Goal: Information Seeking & Learning: Learn about a topic

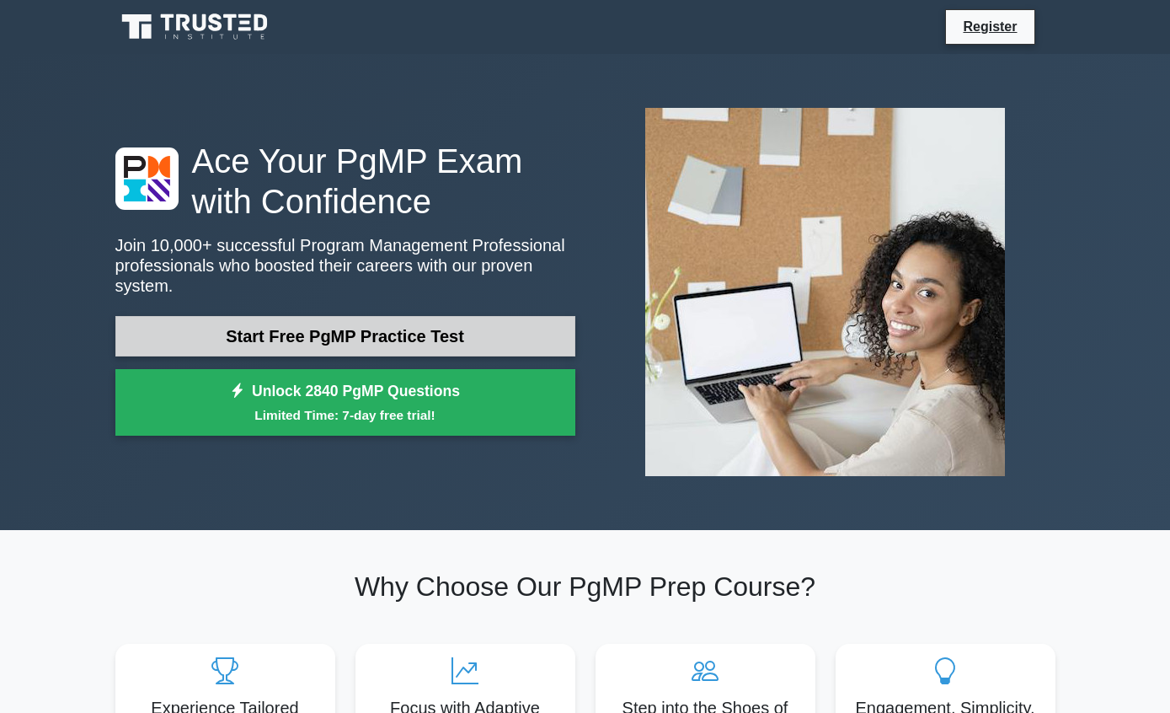
click at [484, 339] on link "Start Free PgMP Practice Test" at bounding box center [345, 336] width 460 height 40
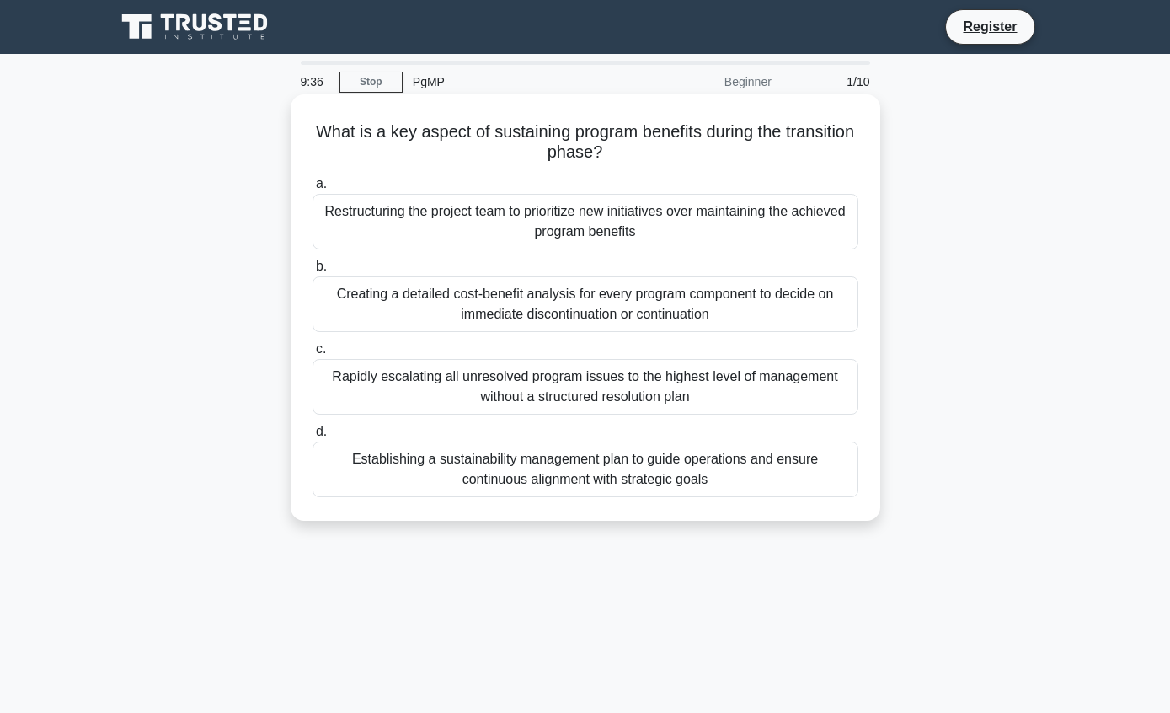
click at [715, 471] on div "Establishing a sustainability management plan to guide operations and ensure co…" at bounding box center [586, 469] width 546 height 56
click at [313, 437] on input "d. Establishing a sustainability management plan to guide operations and ensure…" at bounding box center [313, 431] width 0 height 11
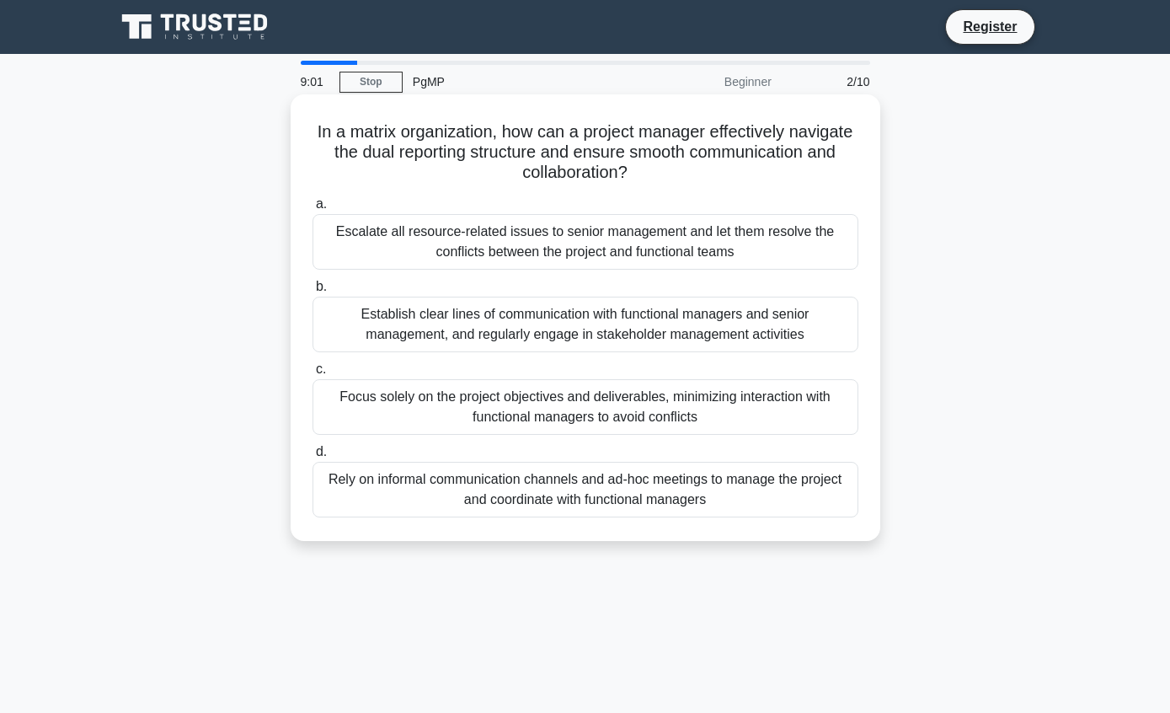
click at [794, 322] on div "Establish clear lines of communication with functional managers and senior mana…" at bounding box center [586, 325] width 546 height 56
click at [313, 292] on input "b. Establish clear lines of communication with functional managers and senior m…" at bounding box center [313, 286] width 0 height 11
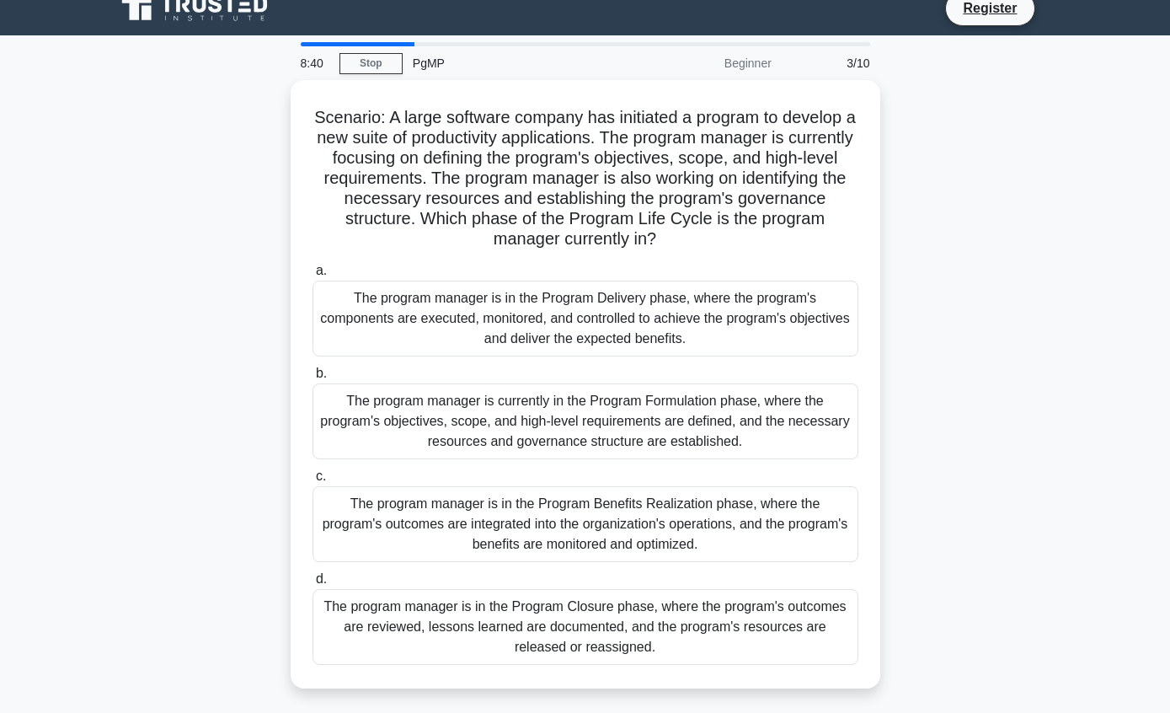
scroll to position [19, 0]
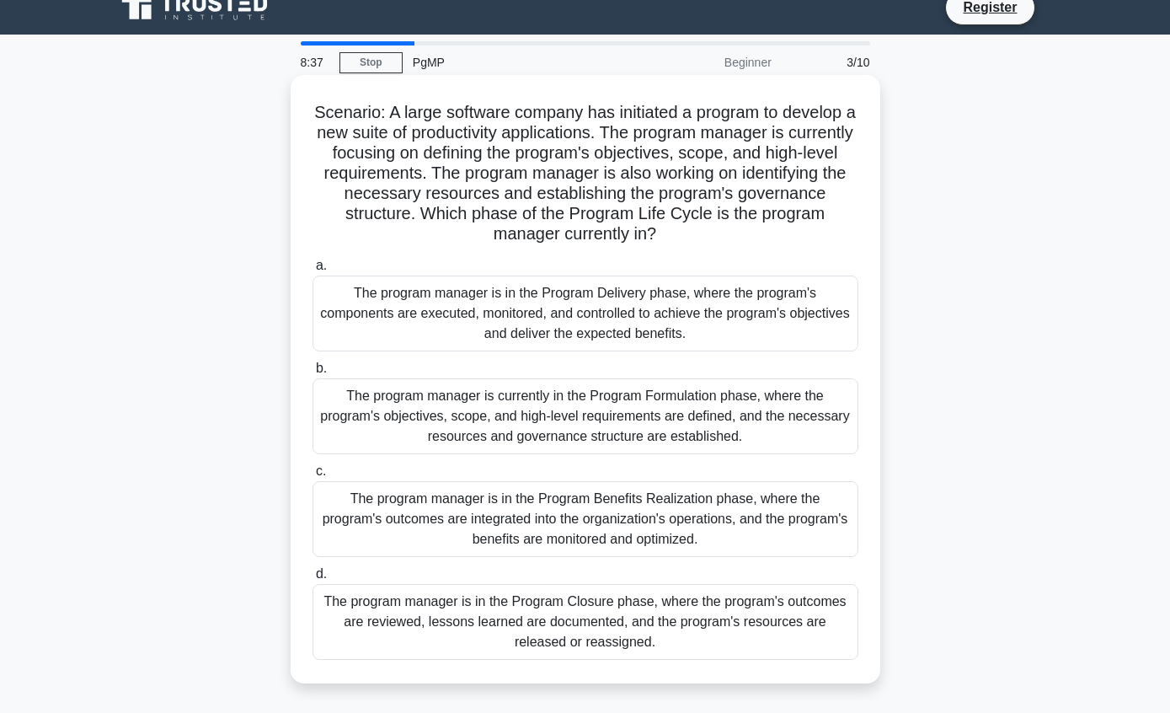
click at [789, 430] on div "The program manager is currently in the Program Formulation phase, where the pr…" at bounding box center [586, 416] width 546 height 76
click at [313, 374] on input "b. The program manager is currently in the Program Formulation phase, where the…" at bounding box center [313, 368] width 0 height 11
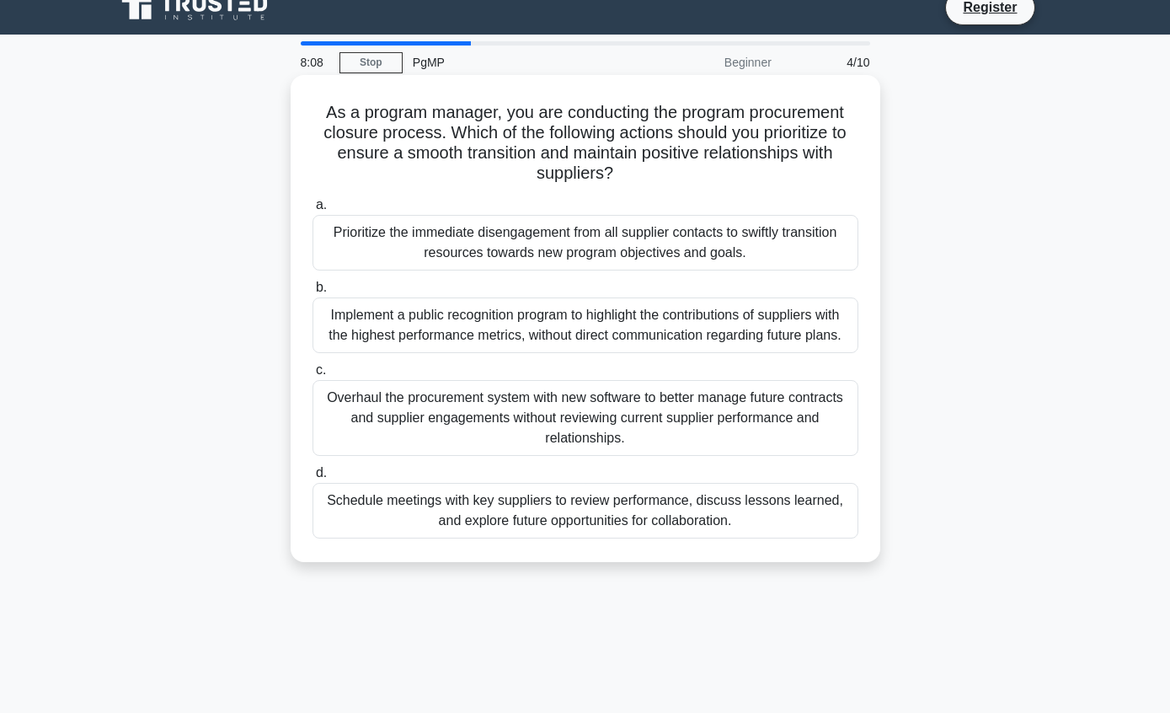
click at [766, 531] on div "Schedule meetings with key suppliers to review performance, discuss lessons lea…" at bounding box center [586, 511] width 546 height 56
click at [313, 479] on input "d. Schedule meetings with key suppliers to review performance, discuss lessons …" at bounding box center [313, 473] width 0 height 11
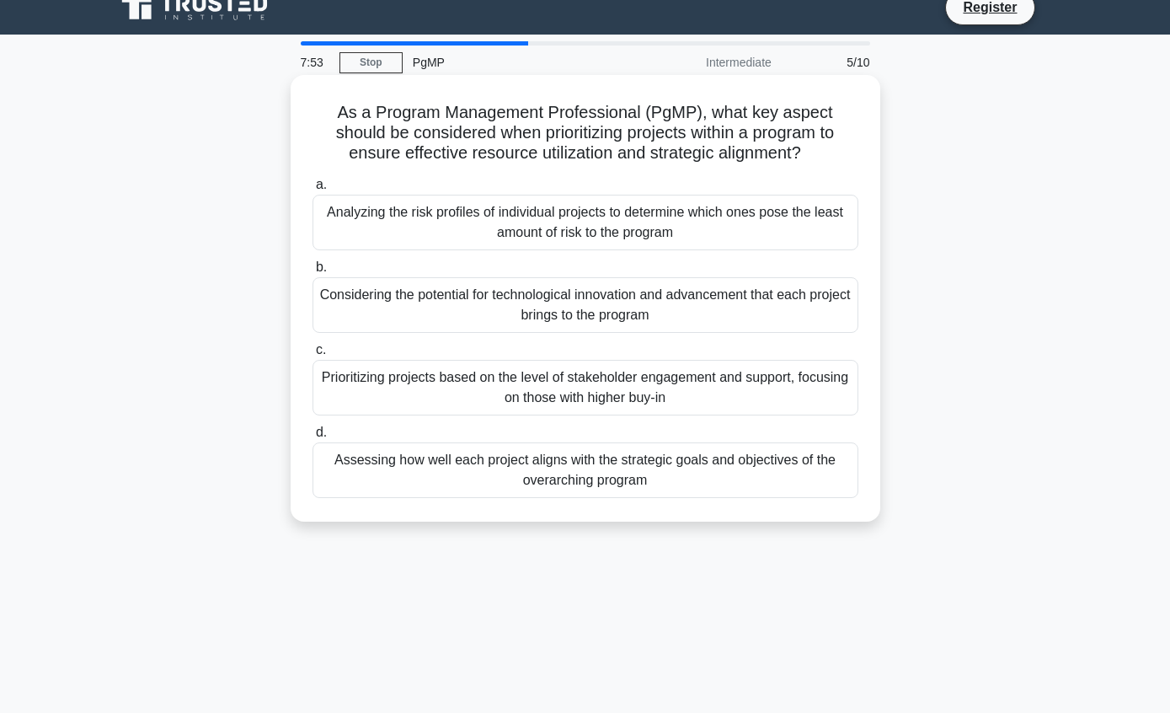
click at [771, 490] on div "Assessing how well each project aligns with the strategic goals and objectives …" at bounding box center [586, 470] width 546 height 56
click at [313, 438] on input "d. Assessing how well each project aligns with the strategic goals and objectiv…" at bounding box center [313, 432] width 0 height 11
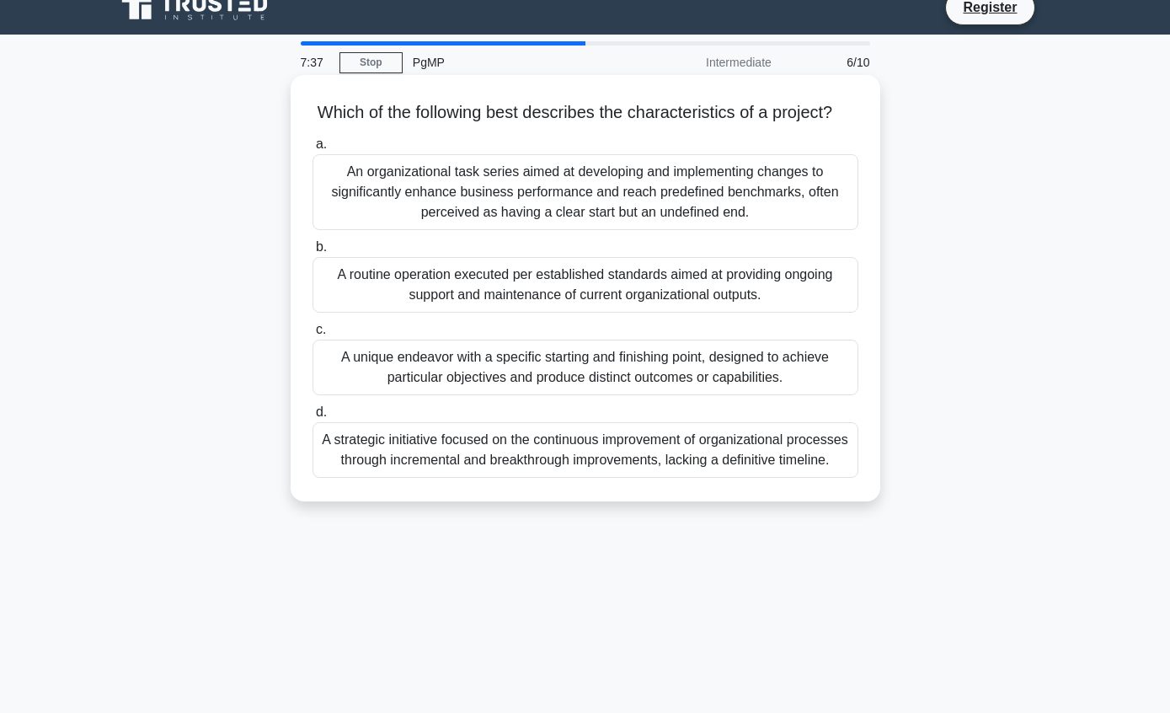
click at [811, 395] on div "A unique endeavor with a specific starting and finishing point, designed to ach…" at bounding box center [586, 368] width 546 height 56
click at [313, 335] on input "c. A unique endeavor with a specific starting and finishing point, designed to …" at bounding box center [313, 329] width 0 height 11
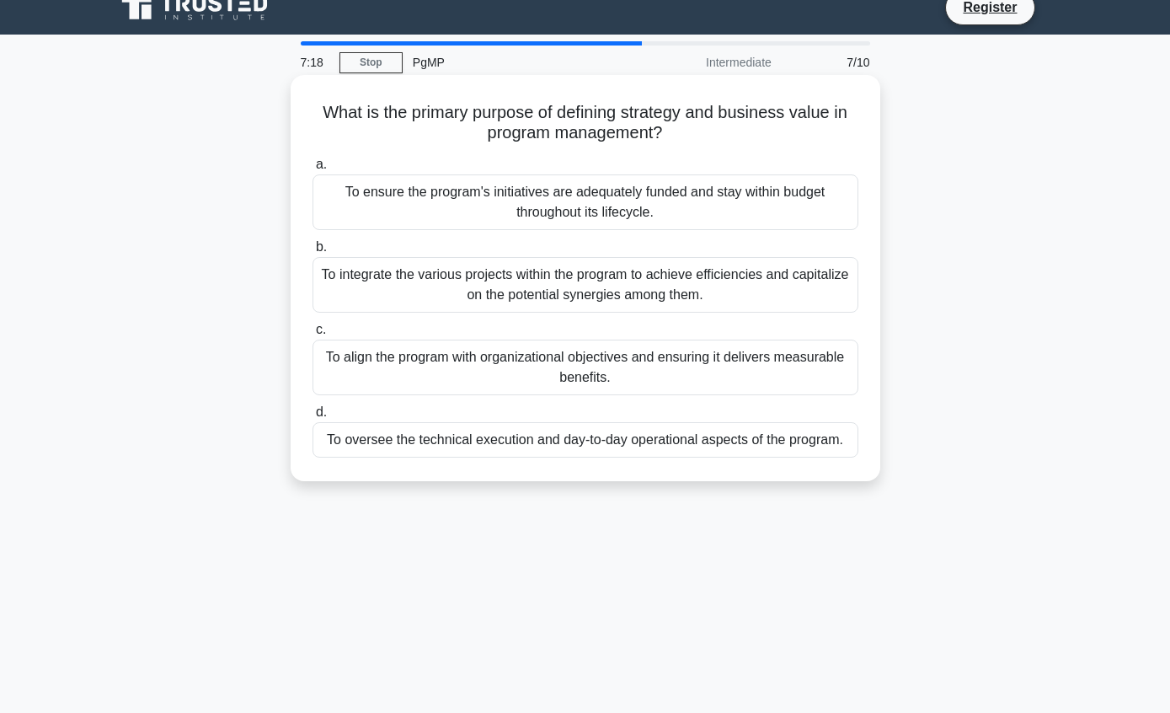
click at [825, 369] on div "To align the program with organizational objectives and ensuring it delivers me…" at bounding box center [586, 368] width 546 height 56
click at [313, 335] on input "c. To align the program with organizational objectives and ensuring it delivers…" at bounding box center [313, 329] width 0 height 11
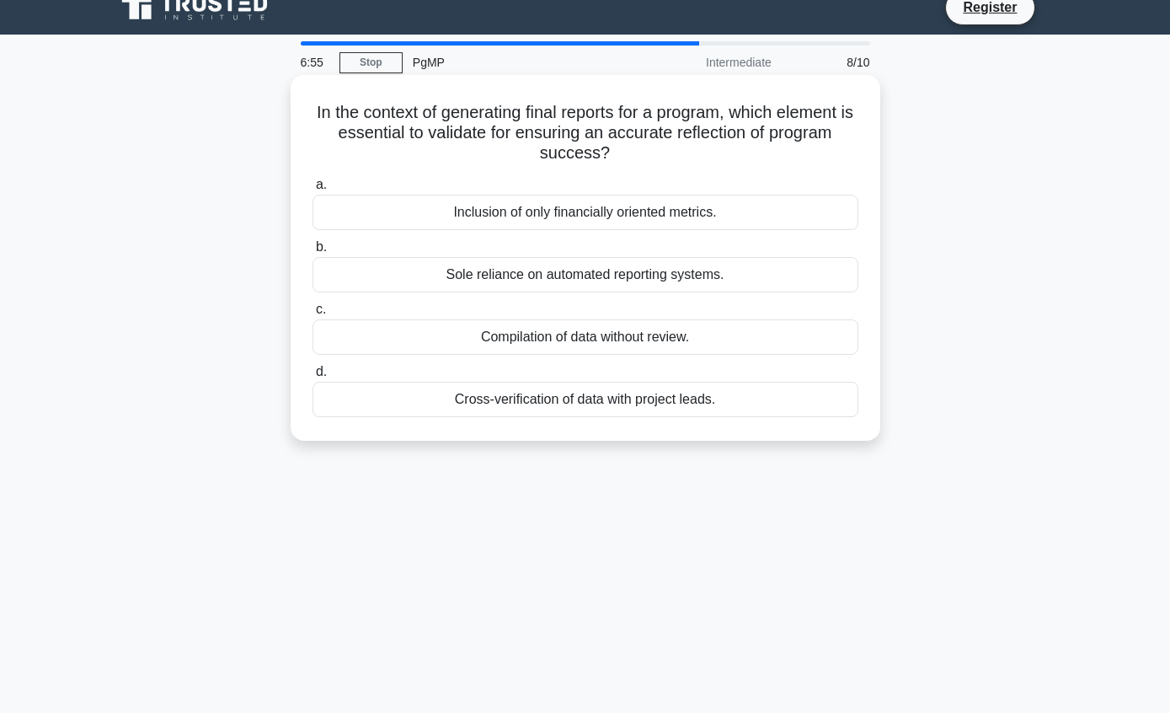
click at [725, 404] on div "Cross-verification of data with project leads." at bounding box center [586, 399] width 546 height 35
click at [313, 377] on input "d. Cross-verification of data with project leads." at bounding box center [313, 372] width 0 height 11
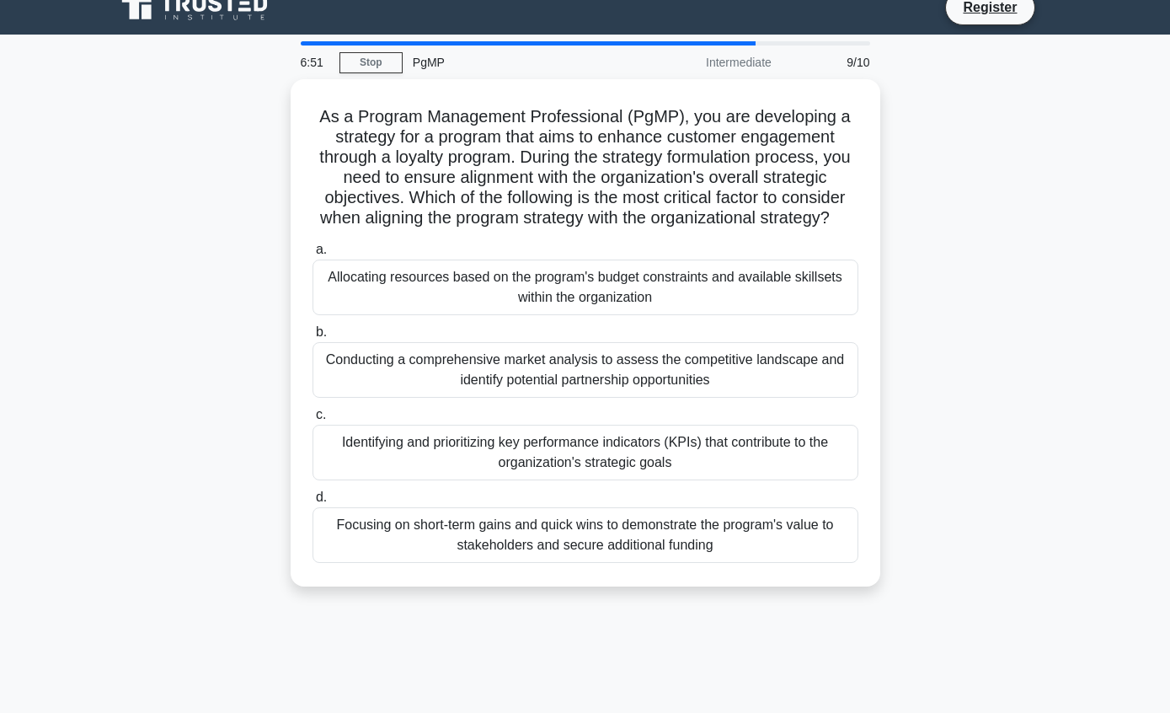
click at [987, 451] on div "As a Program Management Professional (PgMP), you are developing a strategy for …" at bounding box center [585, 342] width 961 height 527
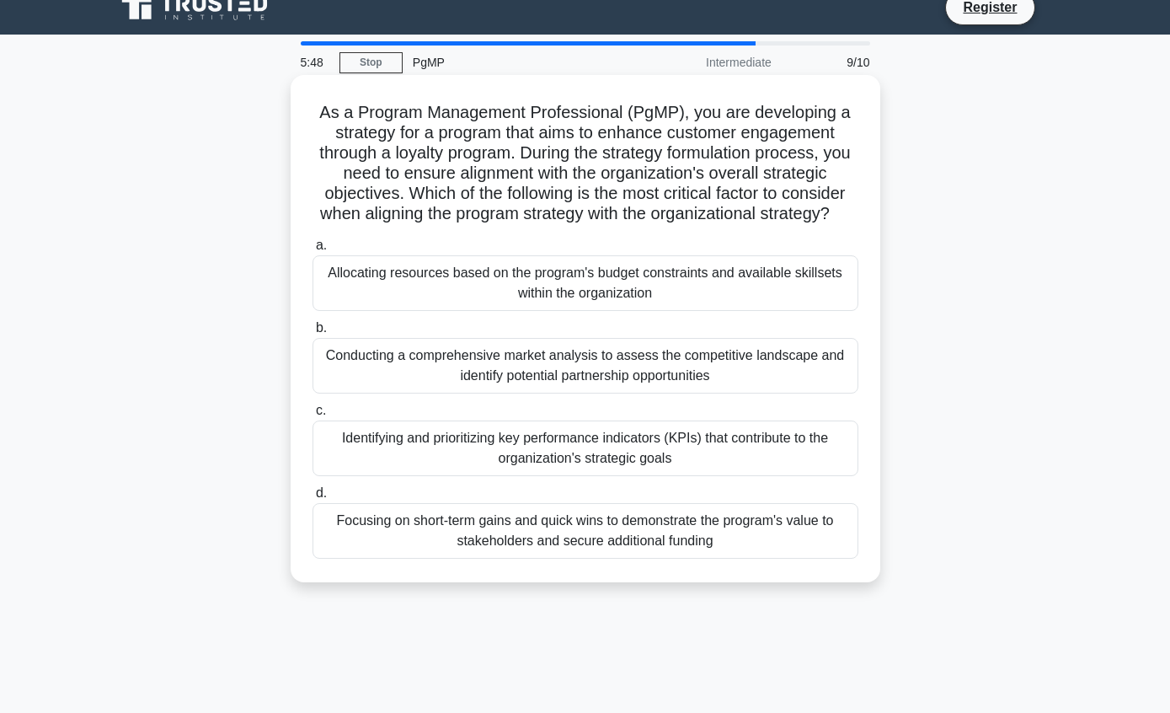
click at [782, 468] on div "Identifying and prioritizing key performance indicators (KPIs) that contribute …" at bounding box center [586, 448] width 546 height 56
click at [313, 416] on input "c. Identifying and prioritizing key performance indicators (KPIs) that contribu…" at bounding box center [313, 410] width 0 height 11
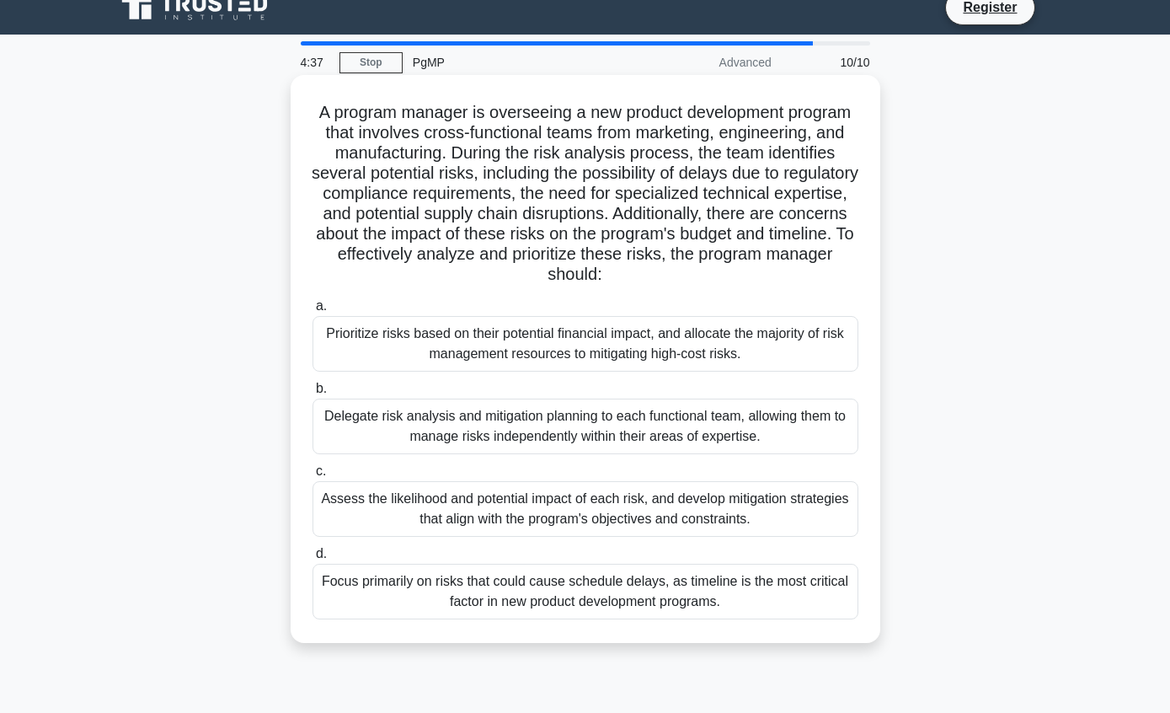
click at [808, 522] on div "Assess the likelihood and potential impact of each risk, and develop mitigation…" at bounding box center [586, 509] width 546 height 56
click at [313, 477] on input "c. Assess the likelihood and potential impact of each risk, and develop mitigat…" at bounding box center [313, 471] width 0 height 11
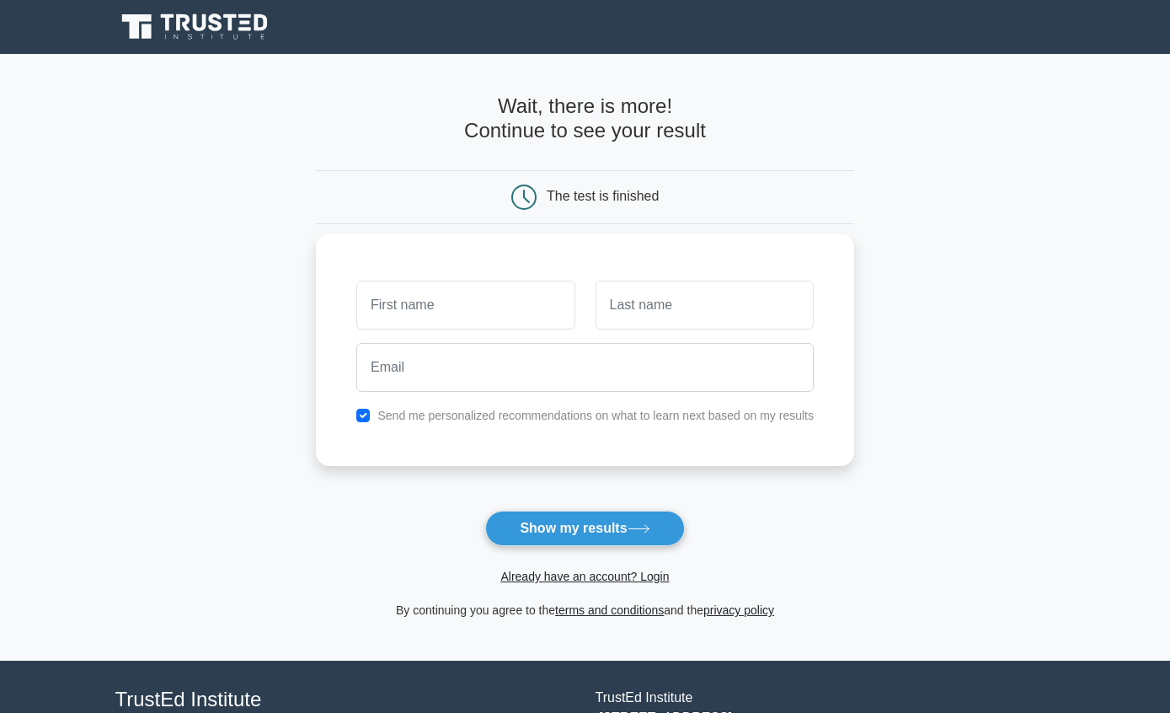
click at [456, 301] on input "text" at bounding box center [465, 305] width 218 height 49
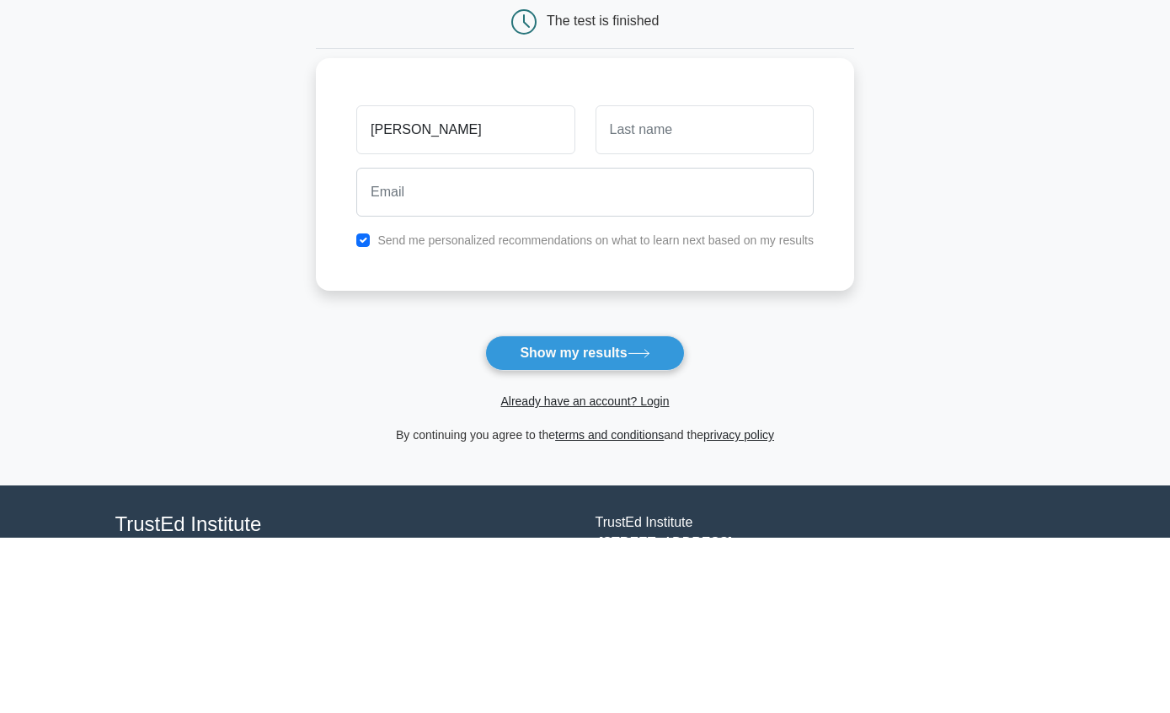
type input "Sam"
click at [698, 281] on input "text" at bounding box center [705, 305] width 218 height 49
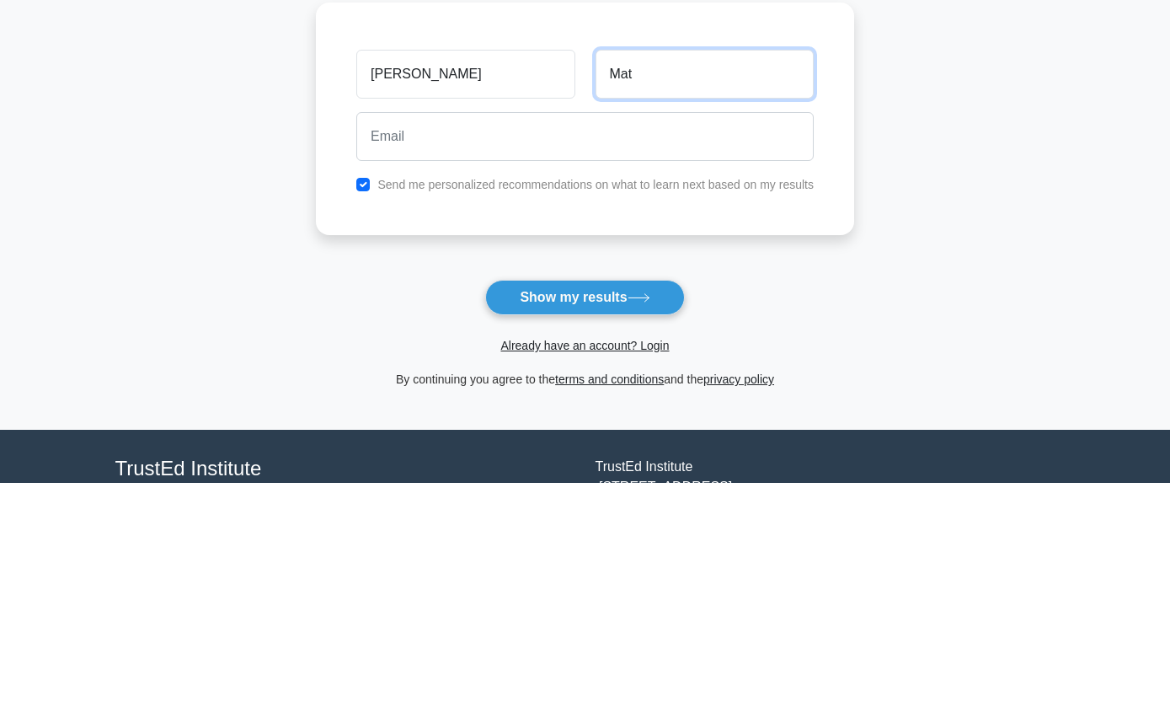
type input "Mat"
click at [356, 409] on input "checkbox" at bounding box center [362, 415] width 13 height 13
checkbox input "false"
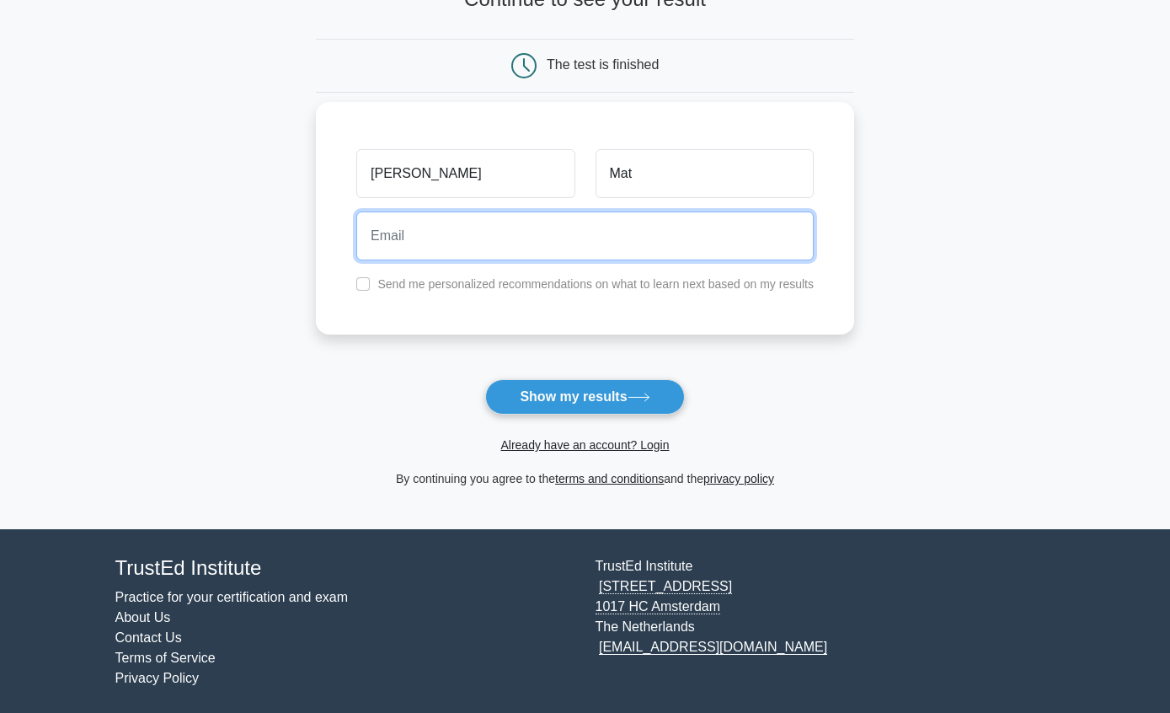
click at [516, 238] on input "email" at bounding box center [585, 235] width 458 height 49
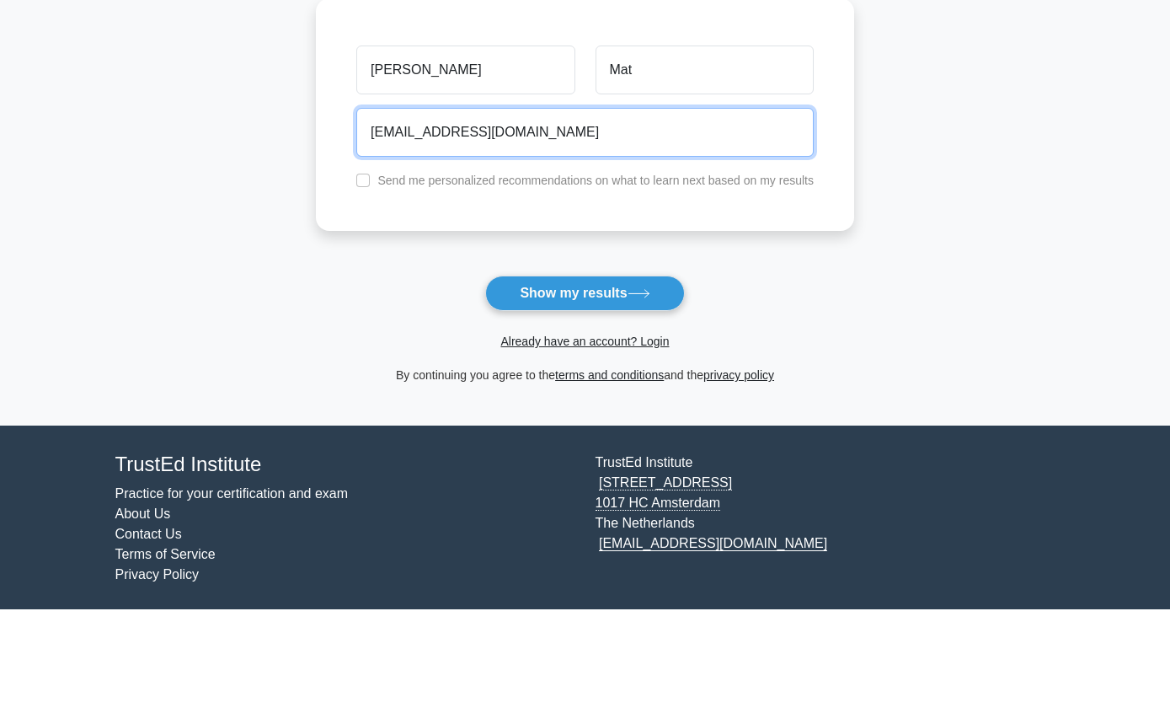
type input "uncasam@gmail.com"
click at [585, 379] on button "Show my results" at bounding box center [584, 396] width 199 height 35
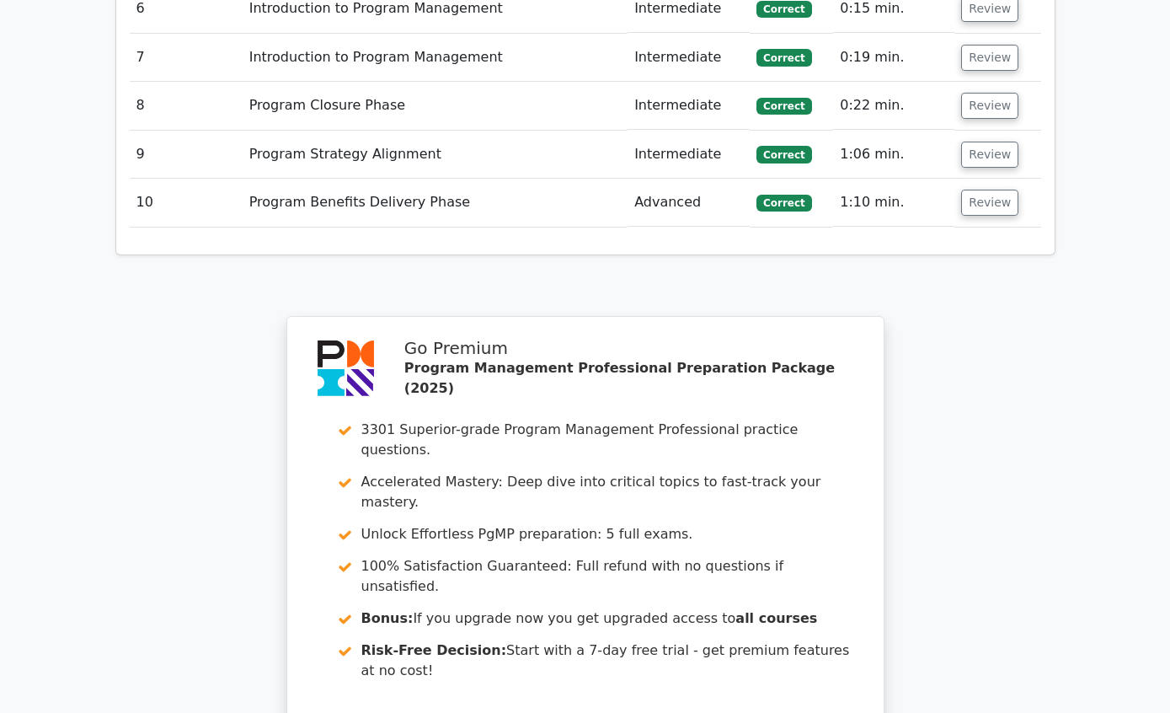
scroll to position [2427, 0]
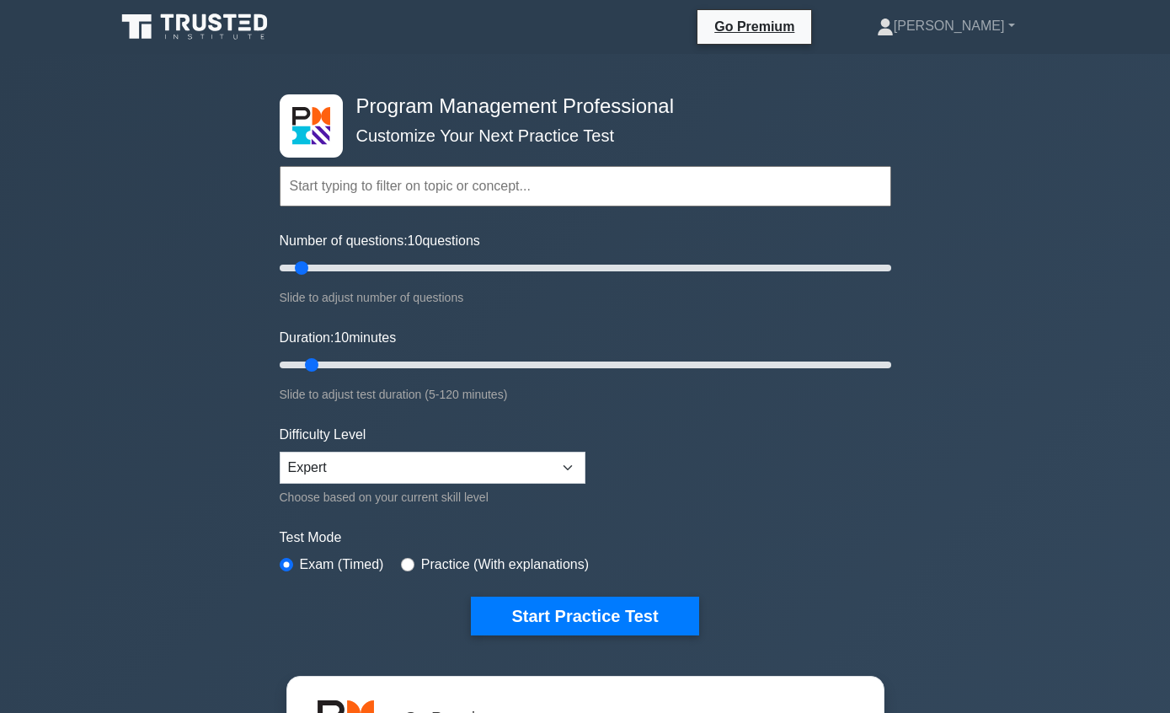
click at [531, 170] on input "text" at bounding box center [586, 186] width 612 height 40
click at [979, 127] on div "Program Management Professional Customize Your Next Practice Test Topics Introd…" at bounding box center [585, 568] width 1170 height 1028
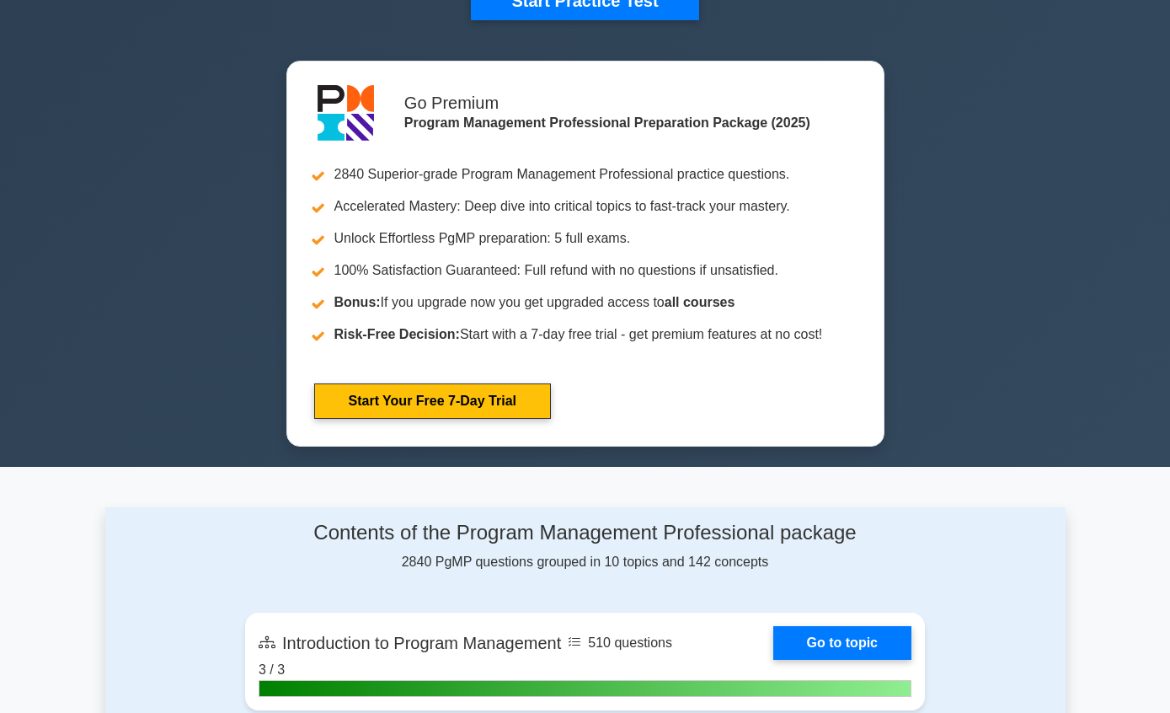
scroll to position [619, 0]
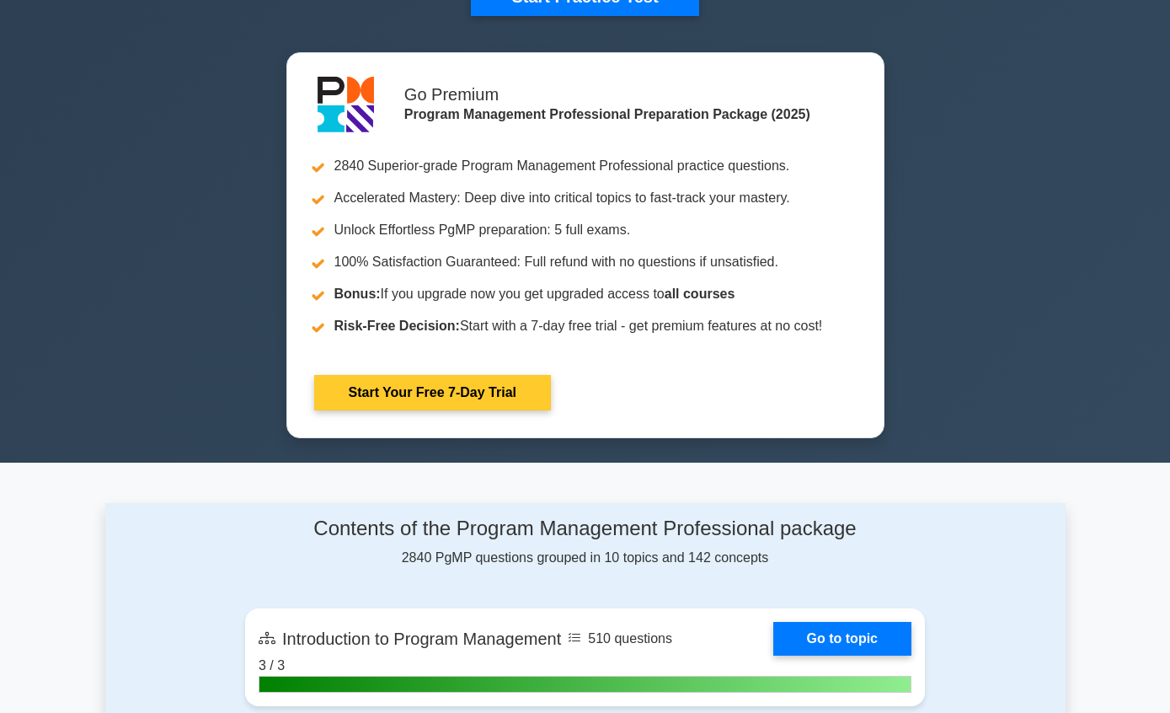
click at [449, 410] on link "Start Your Free 7-Day Trial" at bounding box center [432, 392] width 237 height 35
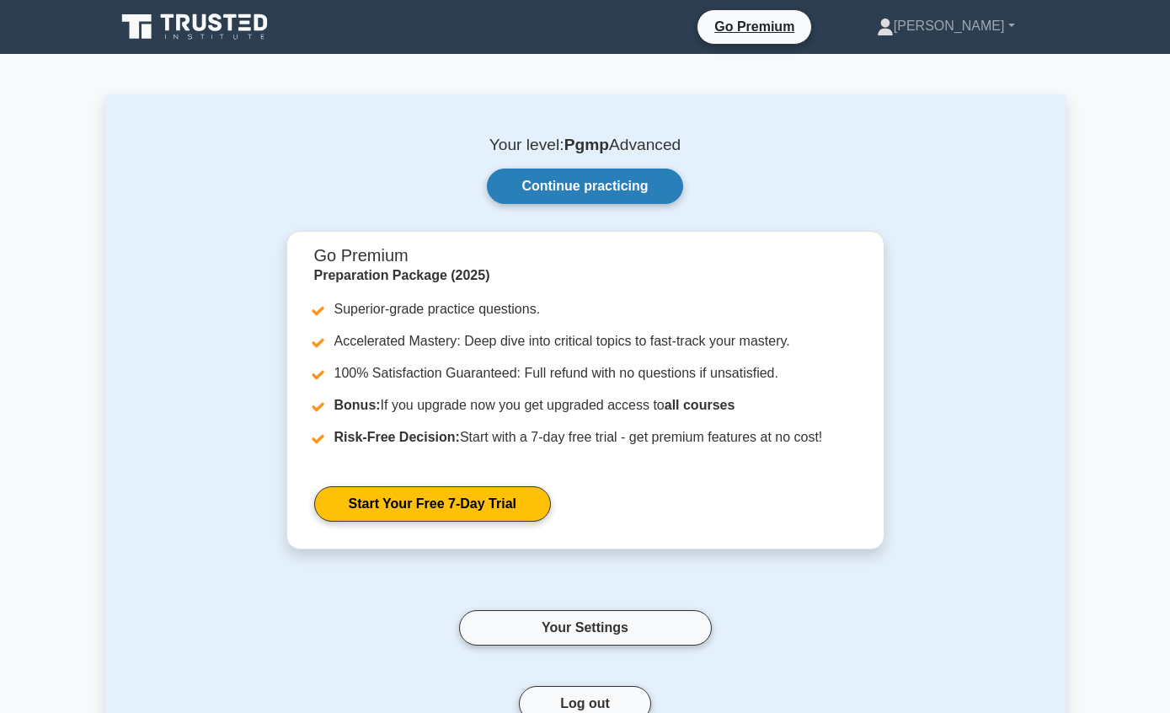
click at [633, 178] on link "Continue practicing" at bounding box center [584, 186] width 195 height 35
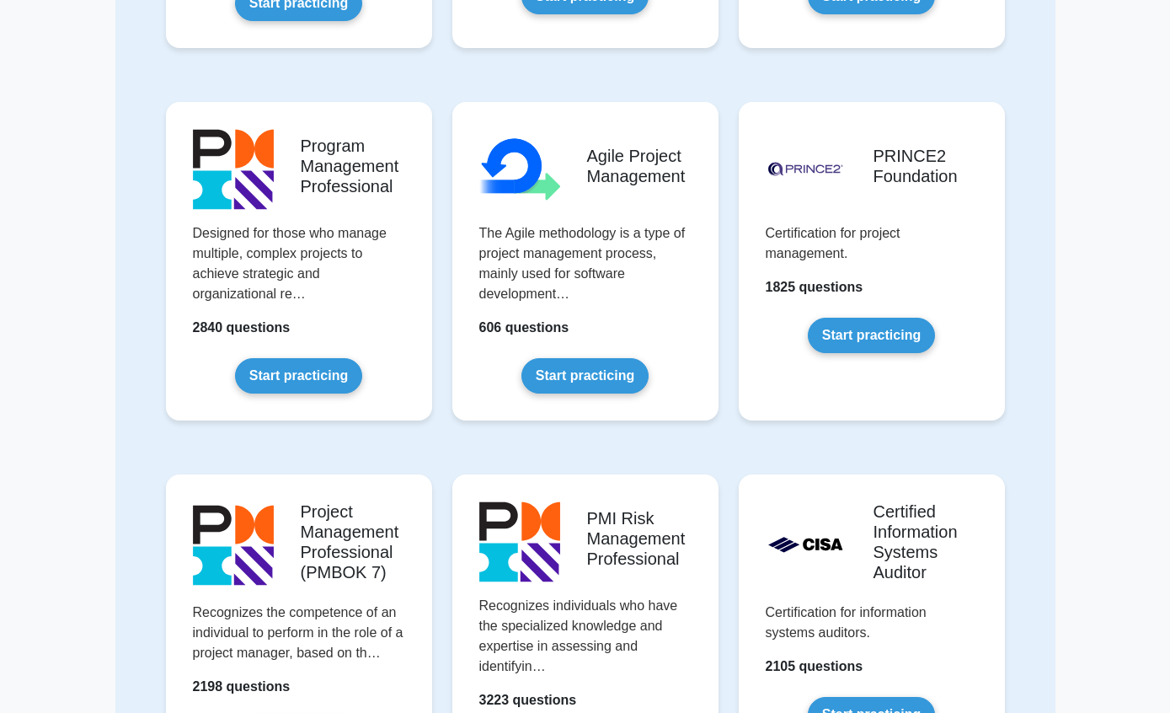
scroll to position [852, 0]
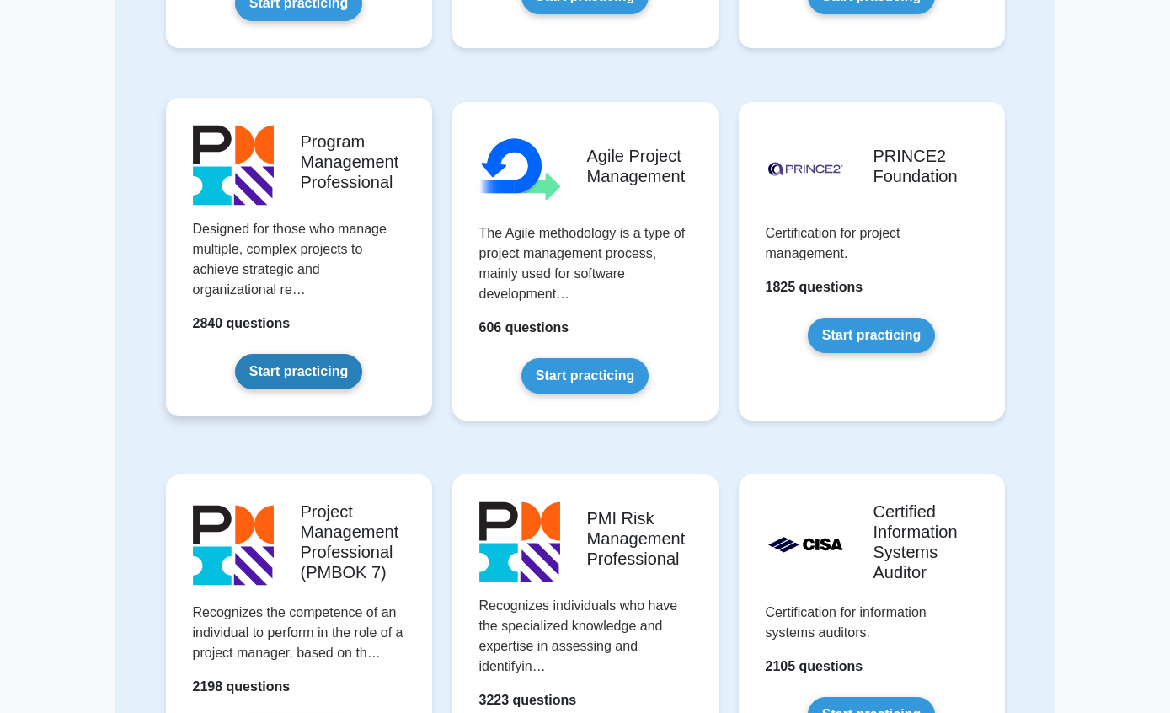
click at [323, 389] on link "Start practicing" at bounding box center [298, 371] width 127 height 35
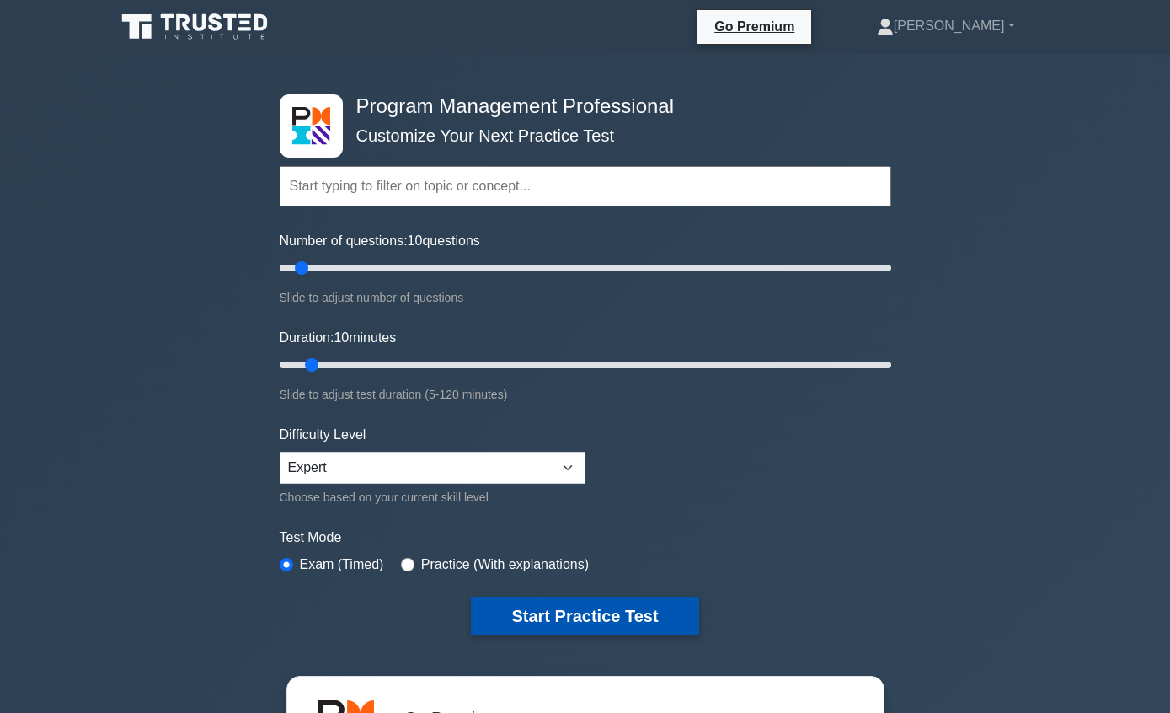
click at [575, 611] on button "Start Practice Test" at bounding box center [584, 616] width 227 height 39
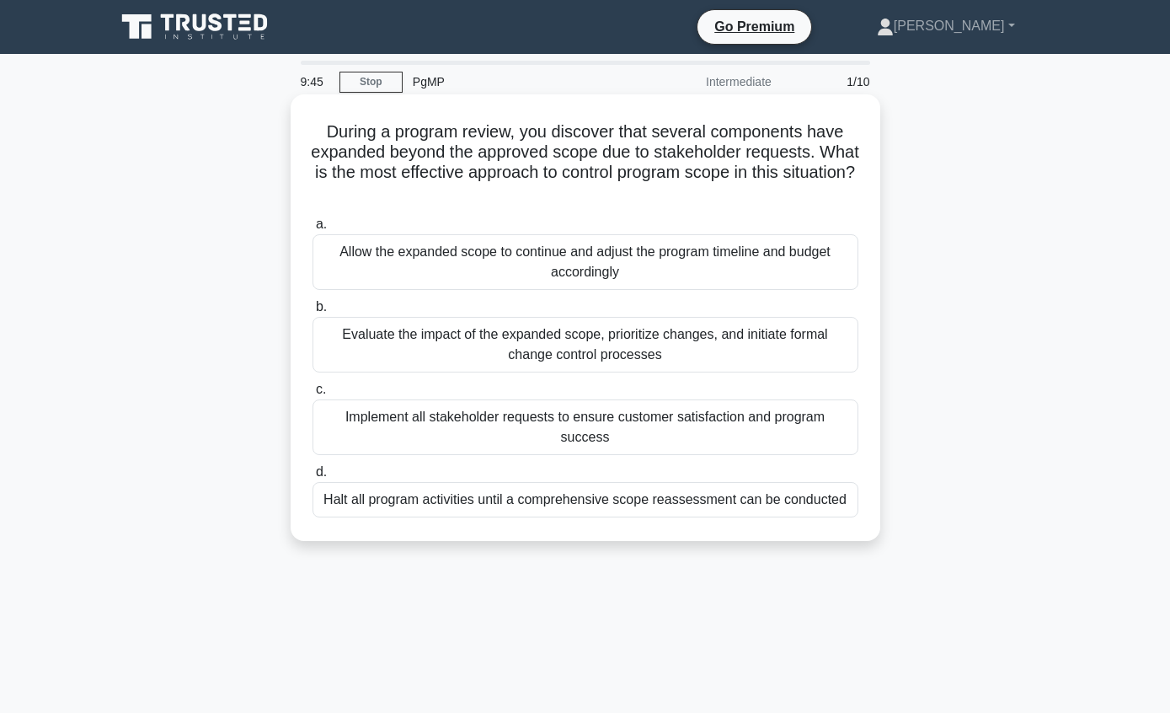
click at [800, 351] on div "Evaluate the impact of the expanded scope, prioritize changes, and initiate for…" at bounding box center [586, 345] width 546 height 56
click at [313, 313] on input "b. Evaluate the impact of the expanded scope, prioritize changes, and initiate …" at bounding box center [313, 307] width 0 height 11
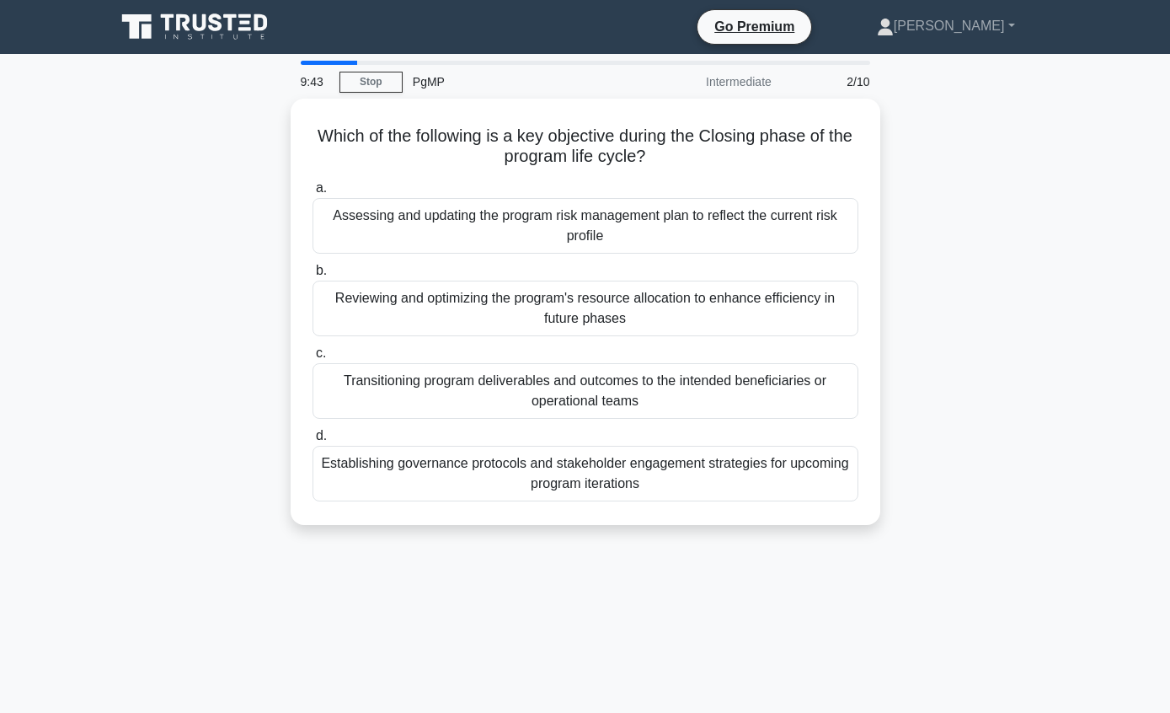
click at [1058, 427] on div "Which of the following is a key objective during the Closing phase of the progr…" at bounding box center [585, 322] width 961 height 447
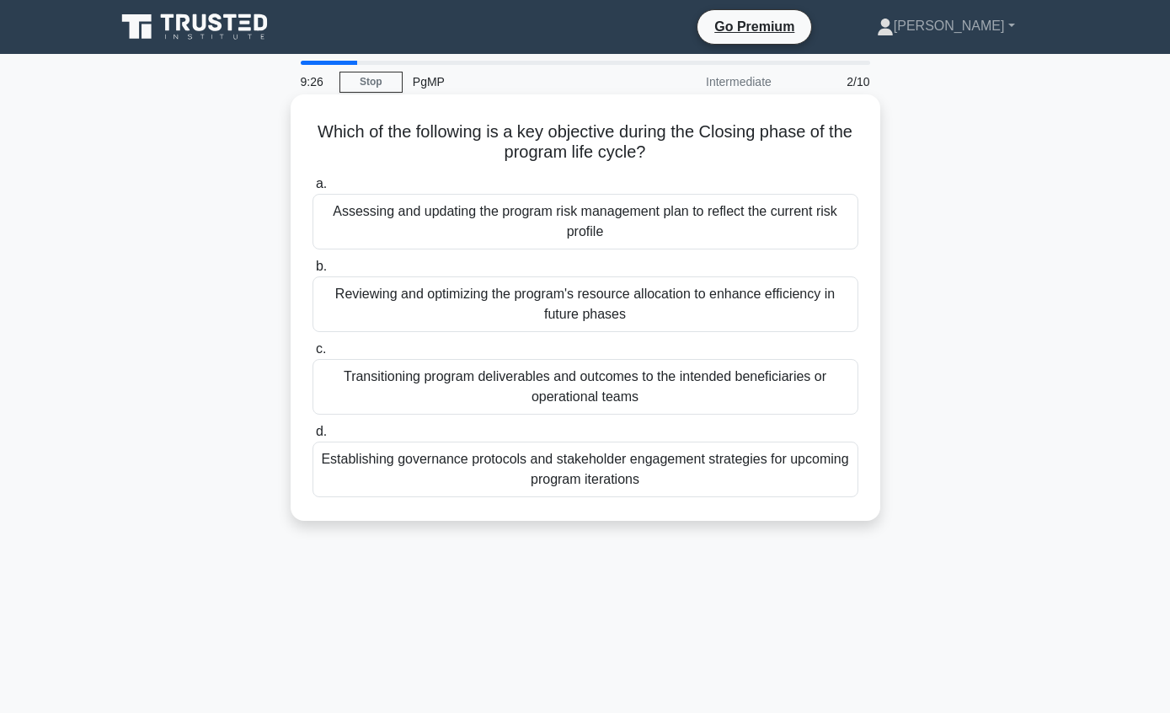
click at [800, 386] on div "Transitioning program deliverables and outcomes to the intended beneficiaries o…" at bounding box center [586, 387] width 546 height 56
click at [313, 355] on input "c. Transitioning program deliverables and outcomes to the intended beneficiarie…" at bounding box center [313, 349] width 0 height 11
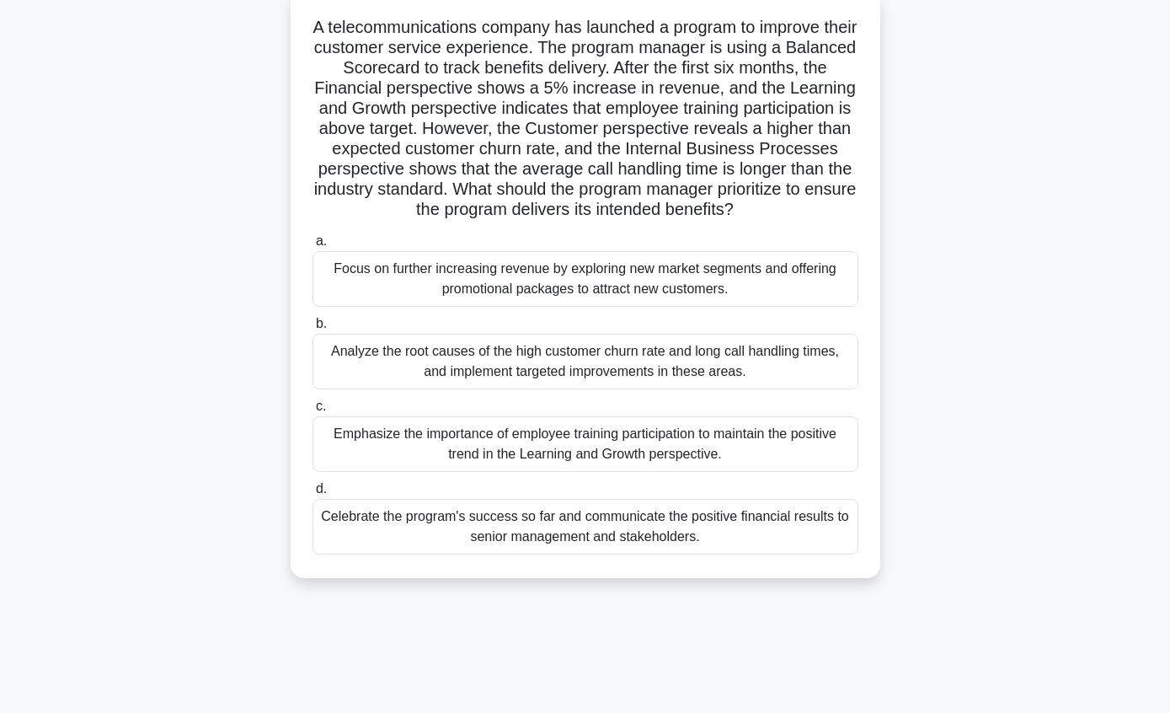
scroll to position [110, 0]
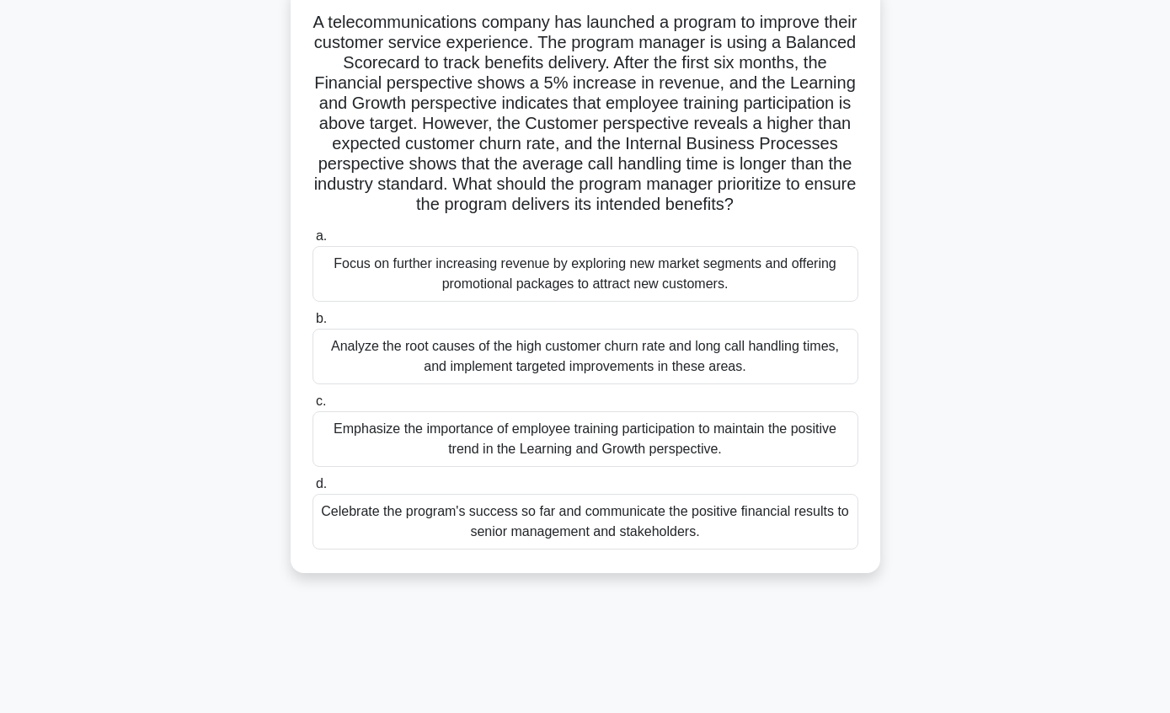
click at [805, 384] on div "Analyze the root causes of the high customer churn rate and long call handling …" at bounding box center [586, 357] width 546 height 56
click at [313, 324] on input "b. Analyze the root causes of the high customer churn rate and long call handli…" at bounding box center [313, 318] width 0 height 11
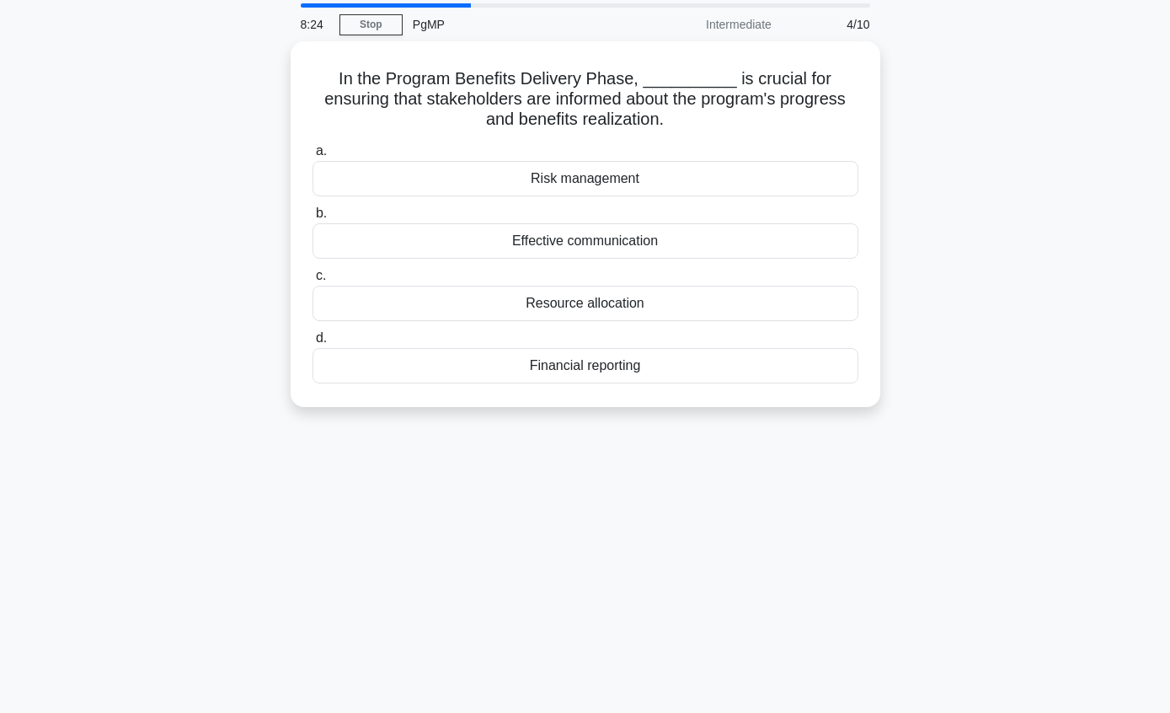
scroll to position [44, 0]
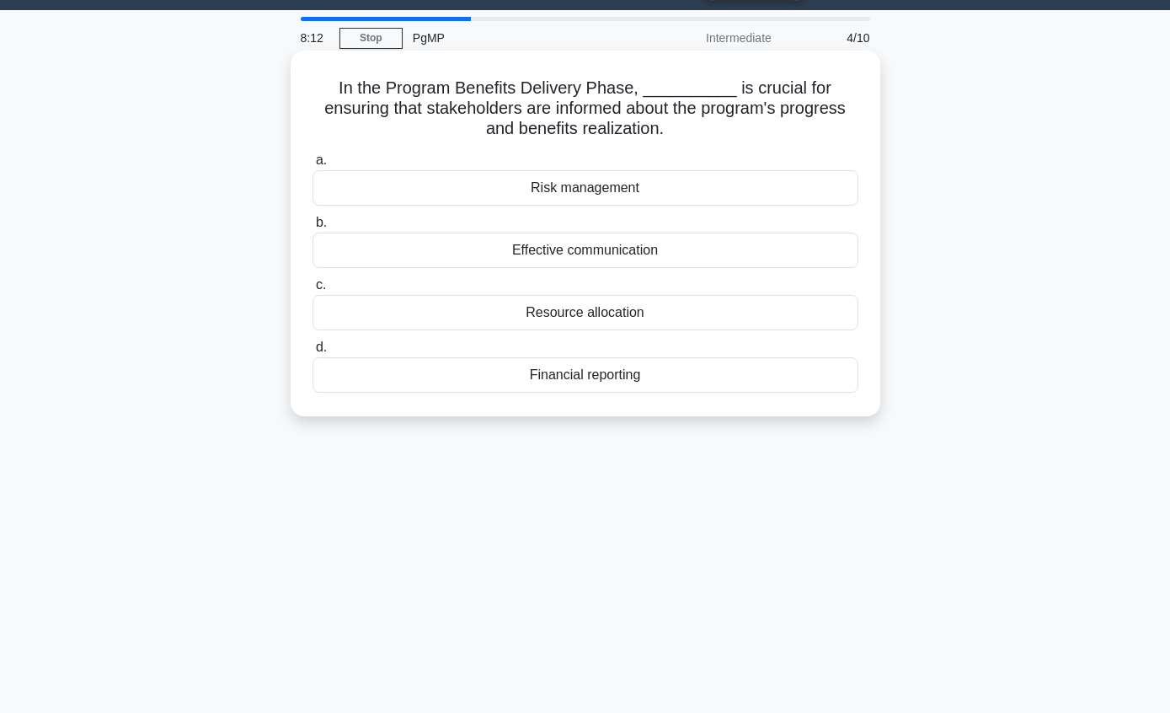
click at [768, 251] on div "Effective communication" at bounding box center [586, 250] width 546 height 35
click at [313, 228] on input "b. Effective communication" at bounding box center [313, 222] width 0 height 11
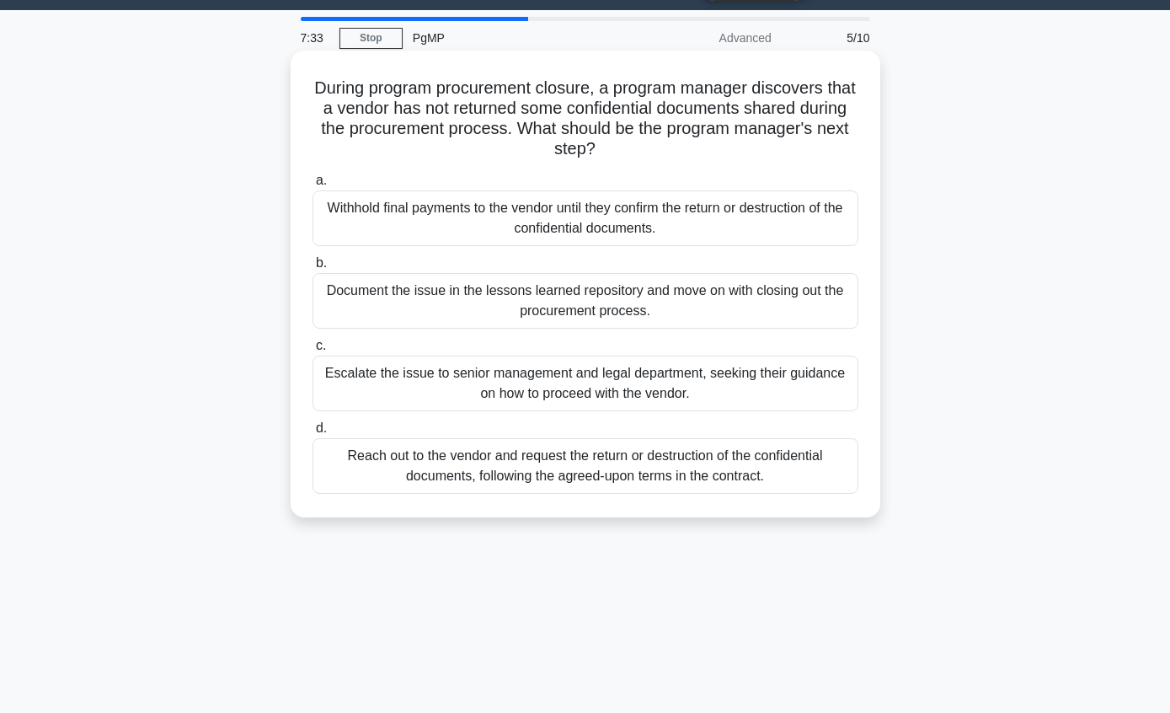
click at [795, 373] on div "Escalate the issue to senior management and legal department, seeking their gui…" at bounding box center [586, 384] width 546 height 56
click at [313, 351] on input "c. Escalate the issue to senior management and legal department, seeking their …" at bounding box center [313, 345] width 0 height 11
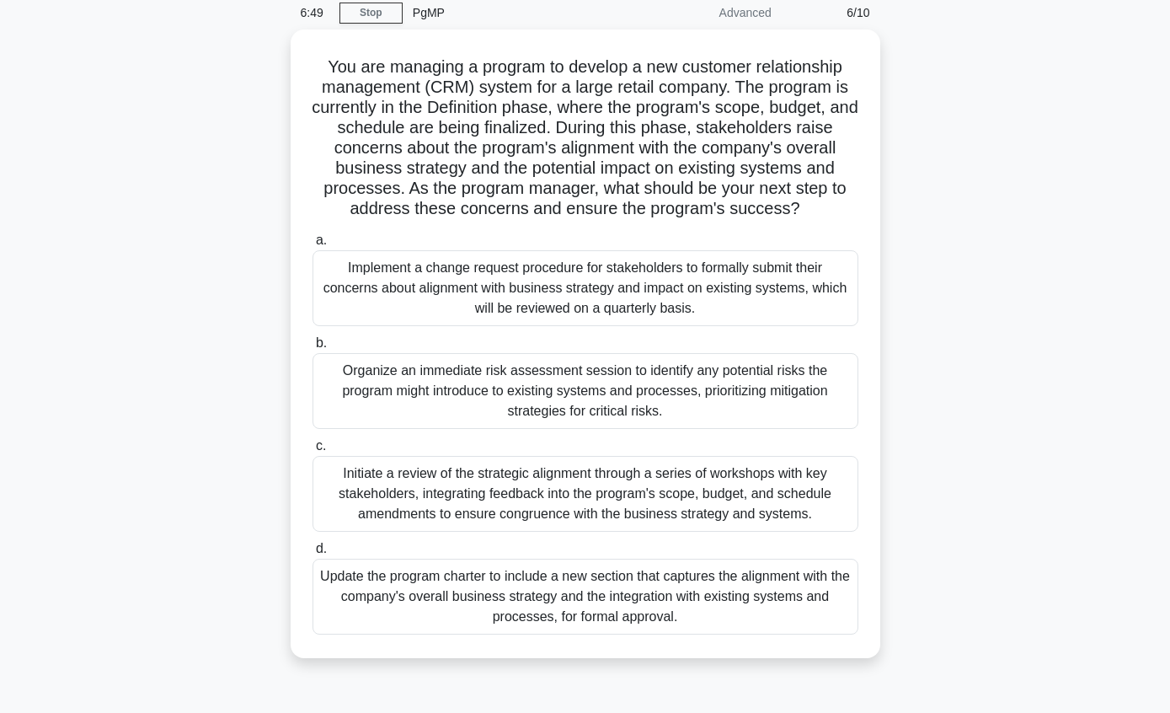
scroll to position [71, 0]
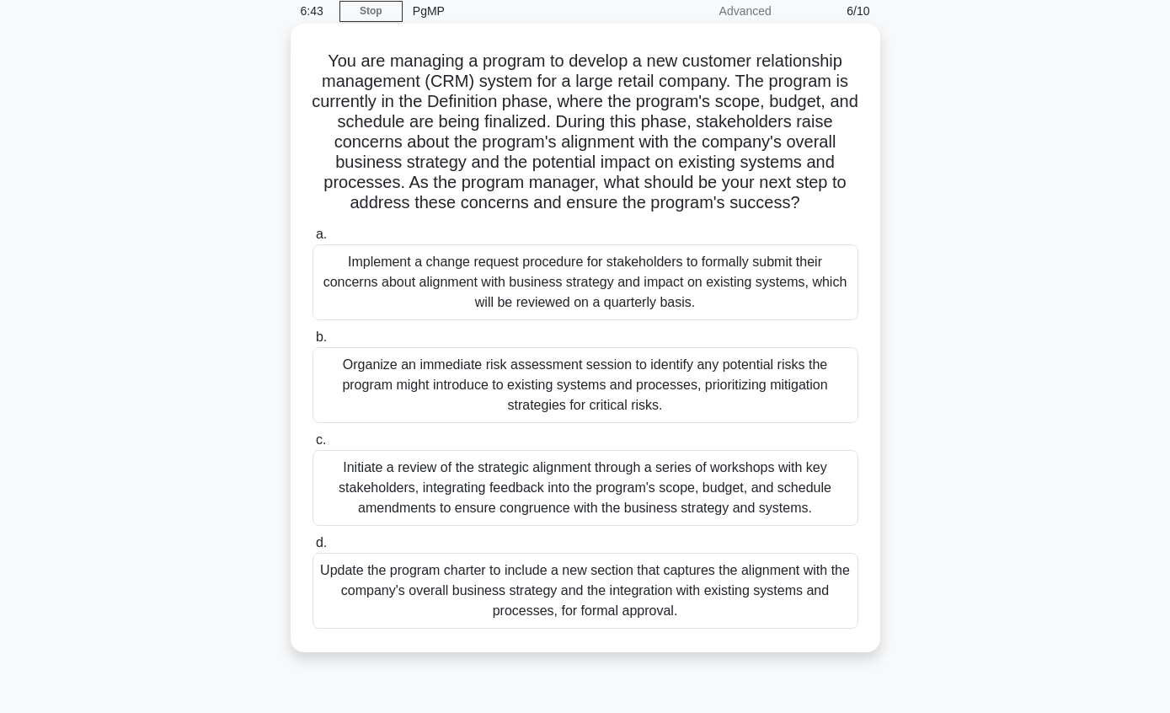
click at [792, 423] on div "Organize an immediate risk assessment session to identify any potential risks t…" at bounding box center [586, 385] width 546 height 76
click at [313, 343] on input "b. Organize an immediate risk assessment session to identify any potential risk…" at bounding box center [313, 337] width 0 height 11
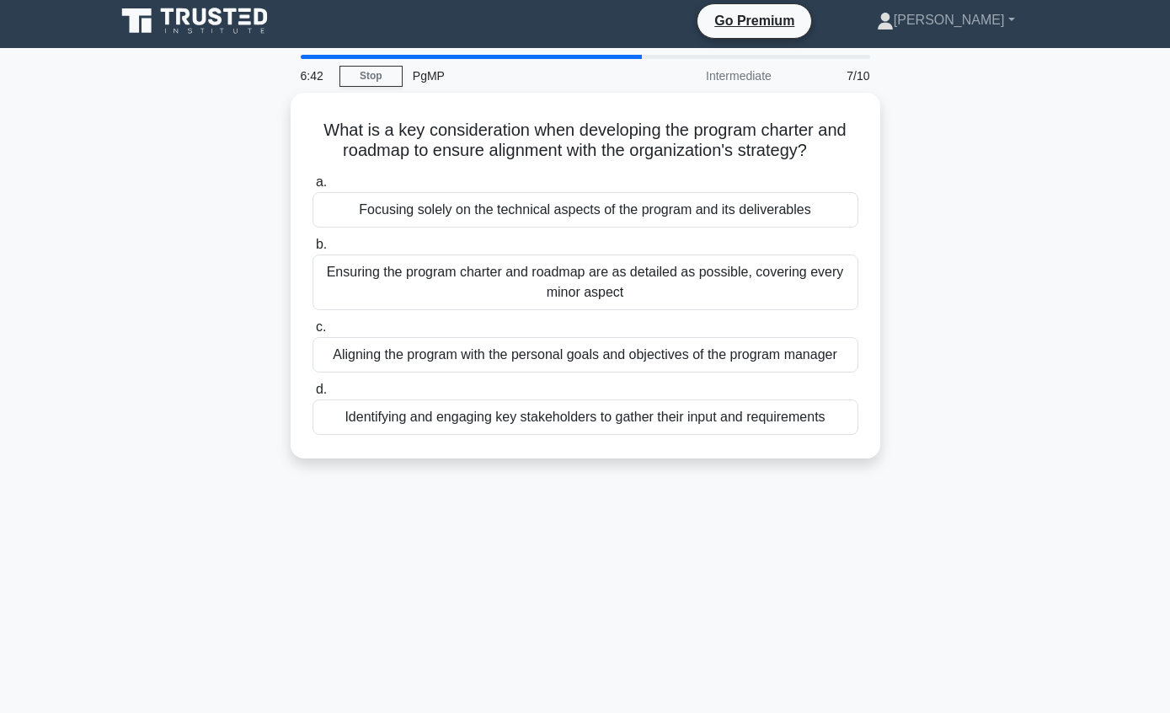
scroll to position [0, 0]
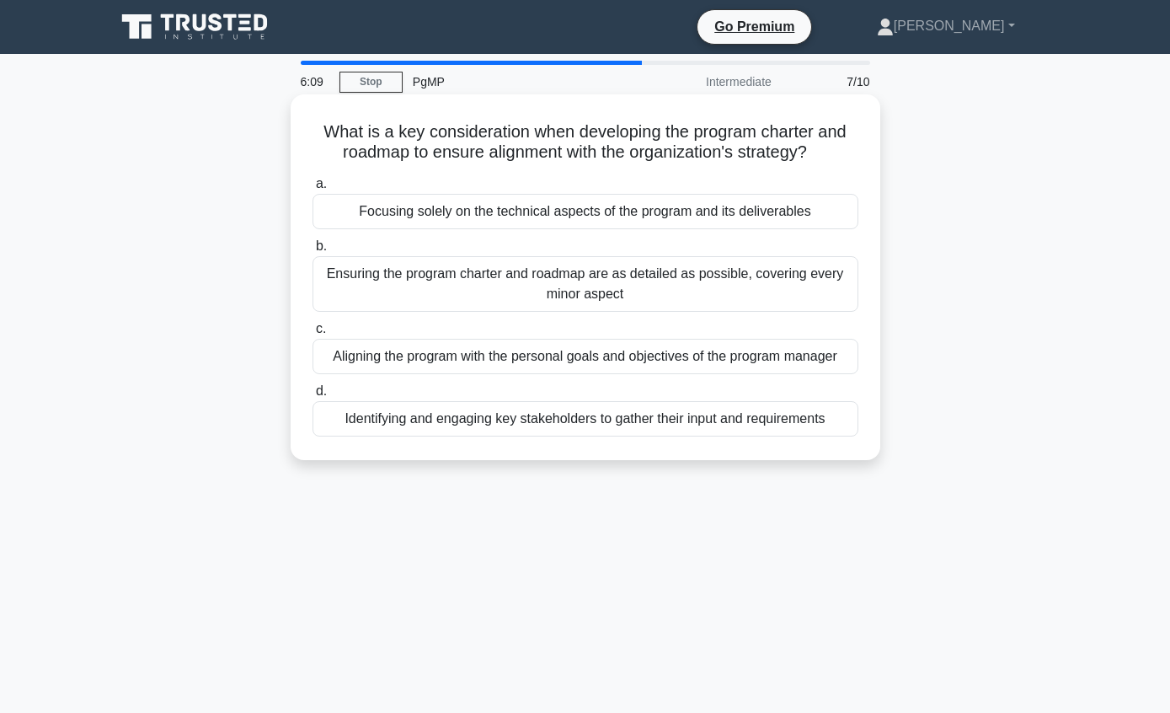
click at [733, 436] on div "Identifying and engaging key stakeholders to gather their input and requirements" at bounding box center [586, 418] width 546 height 35
click at [313, 397] on input "d. Identifying and engaging key stakeholders to gather their input and requirem…" at bounding box center [313, 391] width 0 height 11
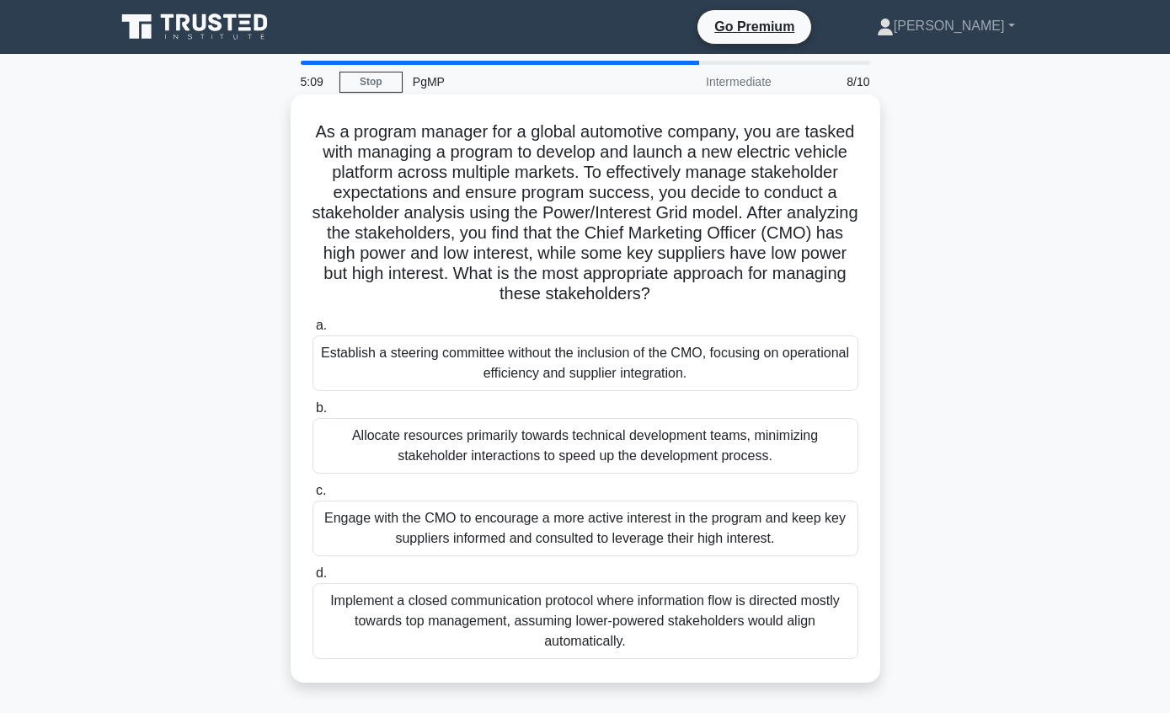
click at [829, 547] on div "Engage with the CMO to encourage a more active interest in the program and keep…" at bounding box center [586, 528] width 546 height 56
click at [313, 496] on input "c. Engage with the CMO to encourage a more active interest in the program and k…" at bounding box center [313, 490] width 0 height 11
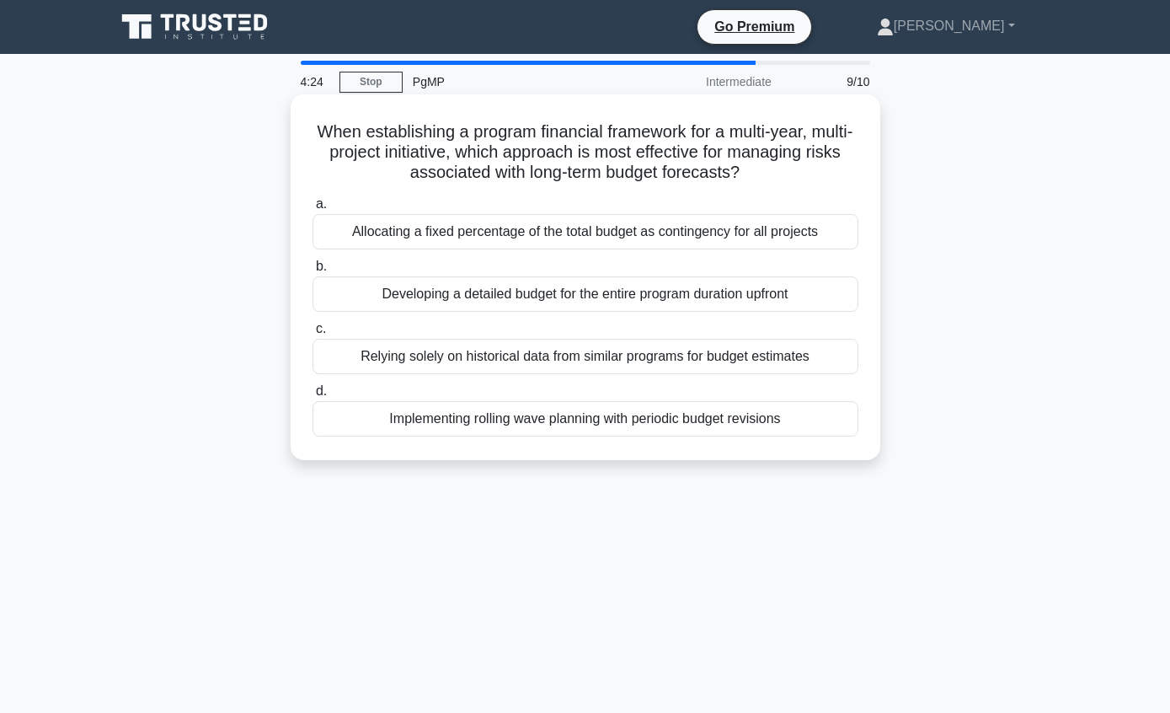
click at [785, 436] on div "Implementing rolling wave planning with periodic budget revisions" at bounding box center [586, 418] width 546 height 35
click at [313, 397] on input "d. Implementing rolling wave planning with periodic budget revisions" at bounding box center [313, 391] width 0 height 11
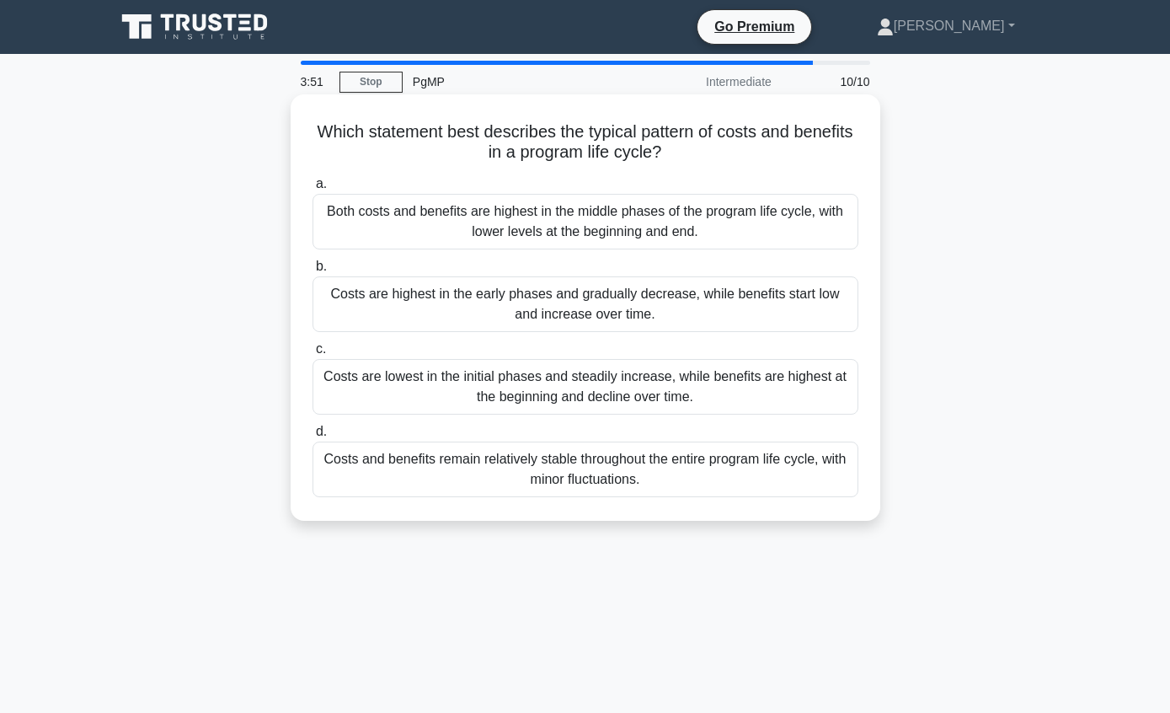
click at [793, 321] on div "Costs are highest in the early phases and gradually decrease, while benefits st…" at bounding box center [586, 304] width 546 height 56
click at [313, 272] on input "b. Costs are highest in the early phases and gradually decrease, while benefits…" at bounding box center [313, 266] width 0 height 11
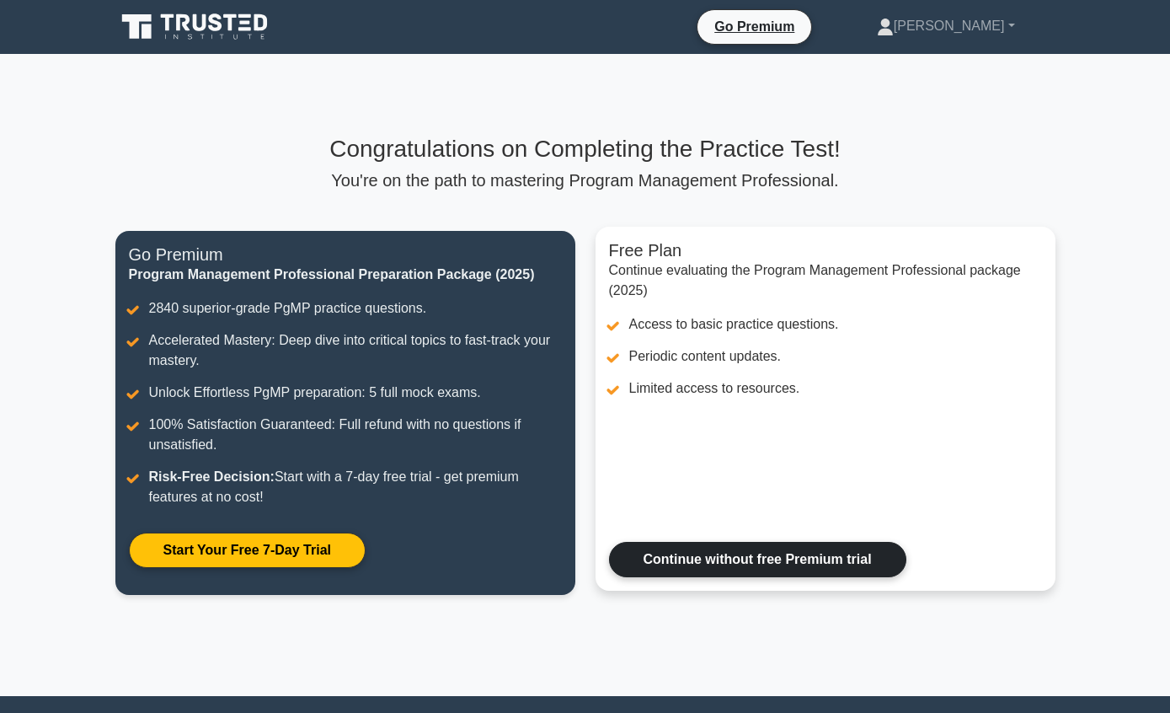
click at [863, 577] on link "Continue without free Premium trial" at bounding box center [757, 559] width 297 height 35
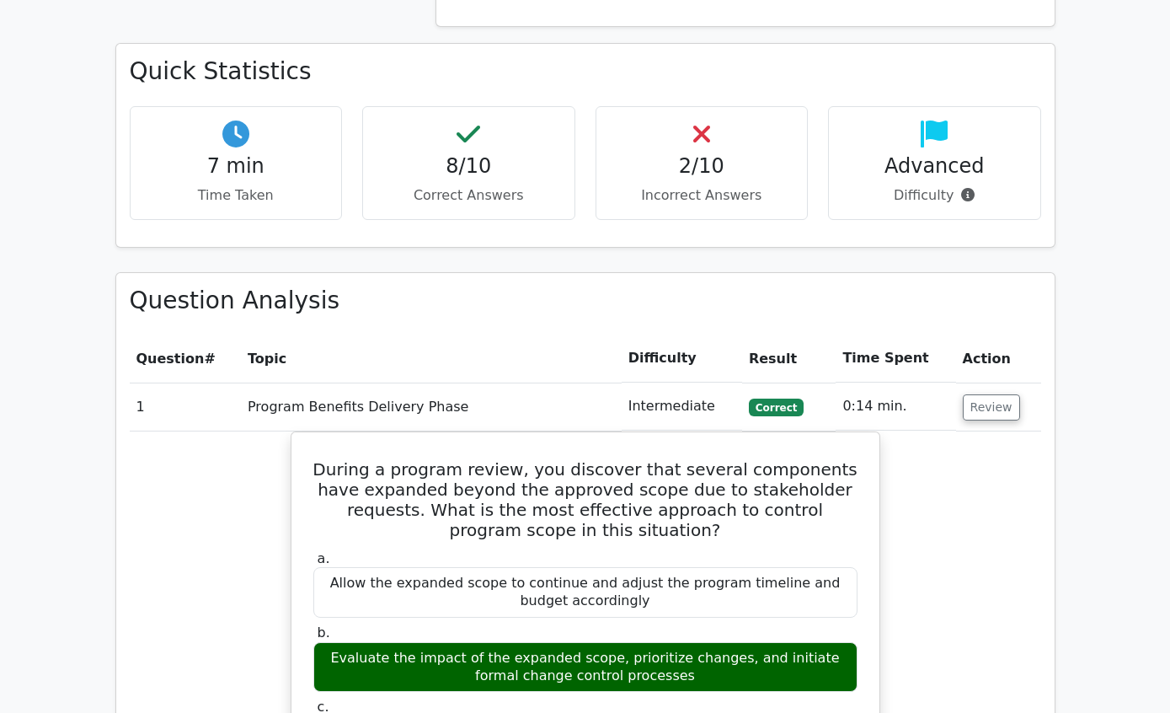
scroll to position [1096, 0]
click at [714, 154] on h4 "2/10" at bounding box center [702, 166] width 185 height 24
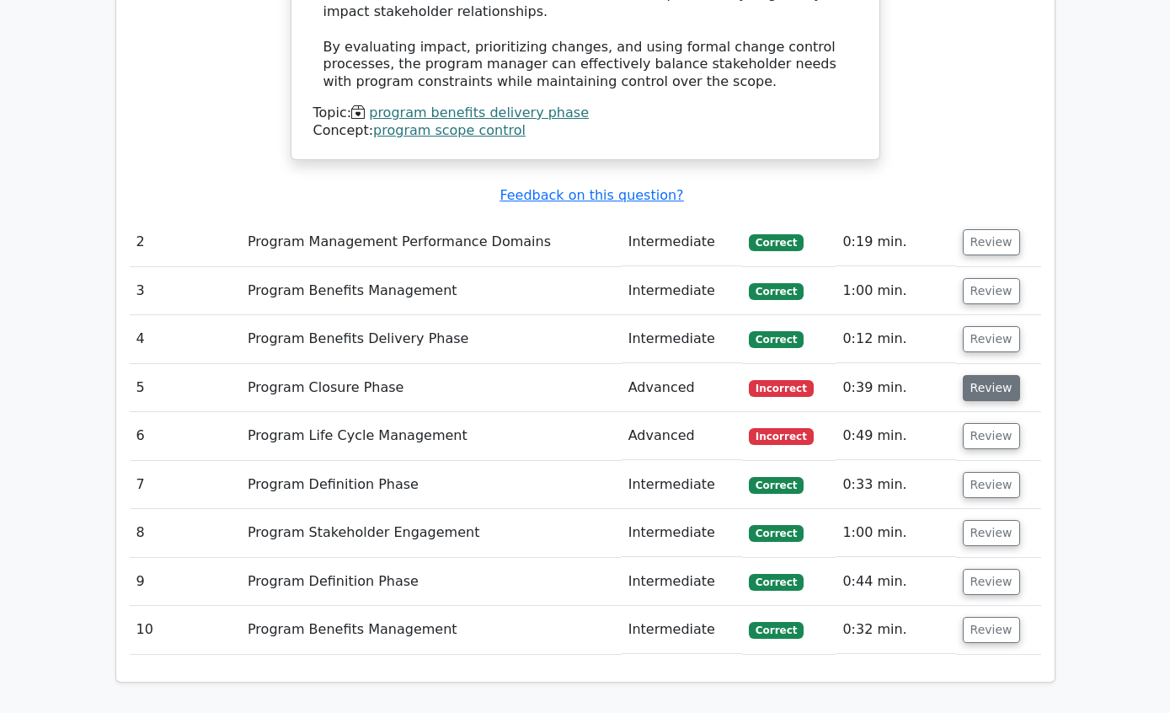
click at [998, 376] on button "Review" at bounding box center [991, 389] width 57 height 26
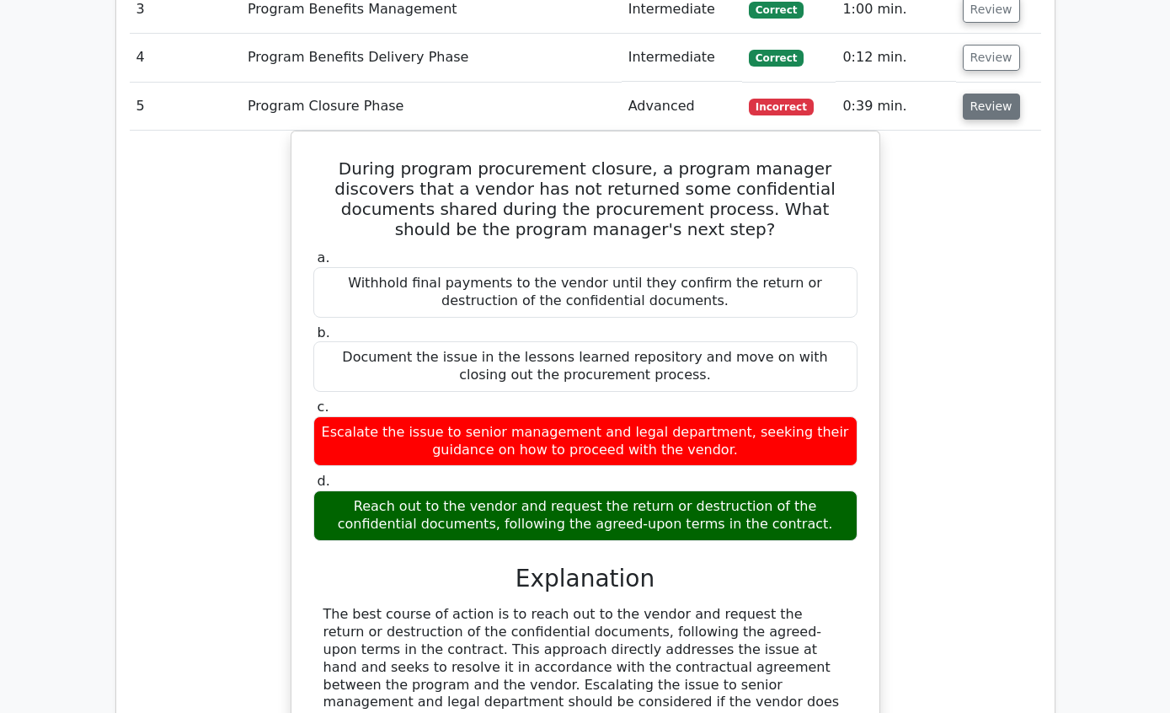
scroll to position [2697, 0]
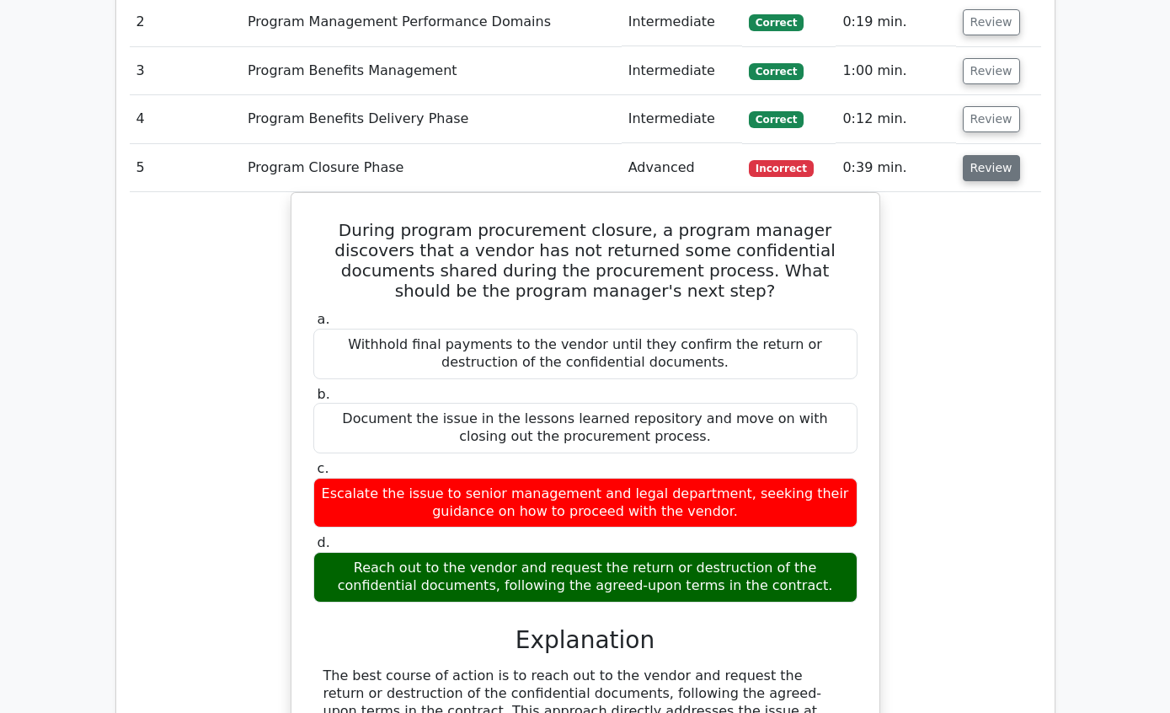
click at [989, 156] on button "Review" at bounding box center [991, 169] width 57 height 26
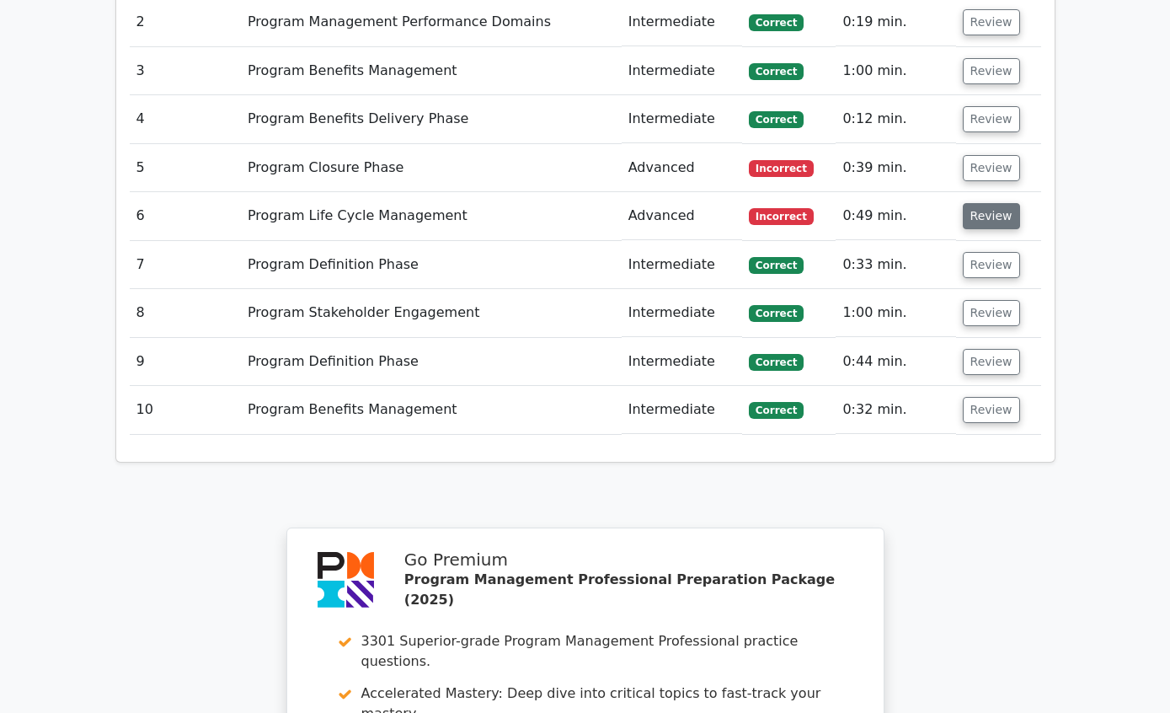
click at [993, 203] on button "Review" at bounding box center [991, 216] width 57 height 26
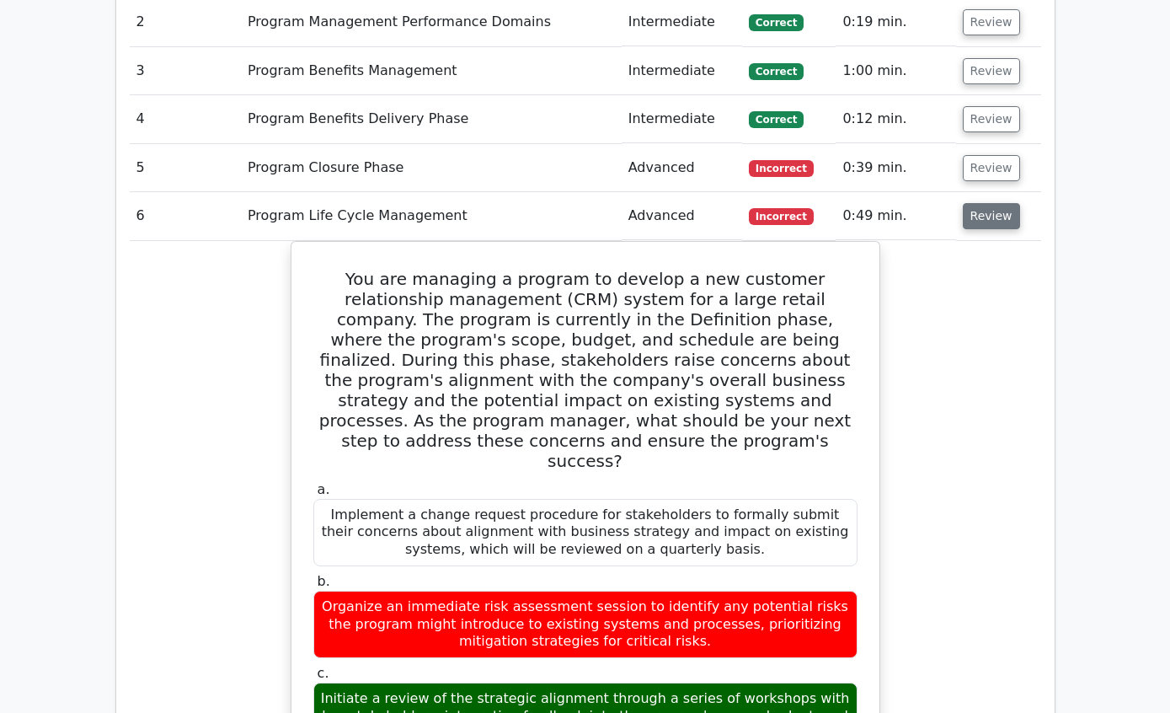
click at [989, 203] on button "Review" at bounding box center [991, 216] width 57 height 26
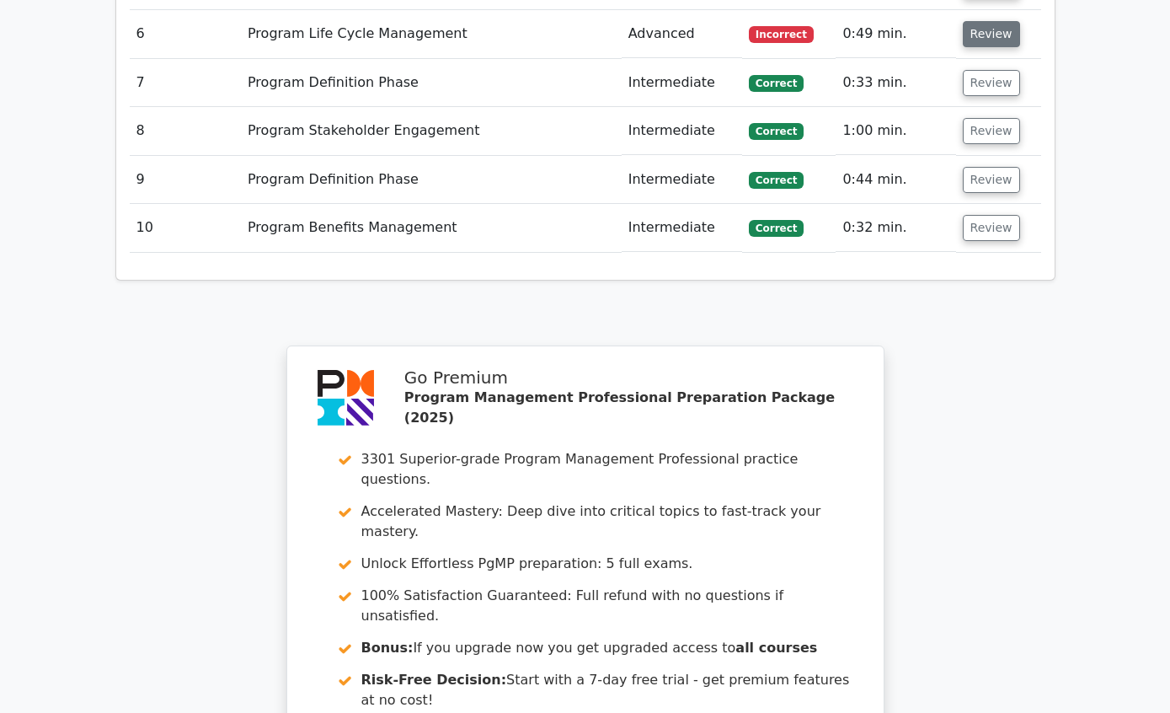
scroll to position [3024, 0]
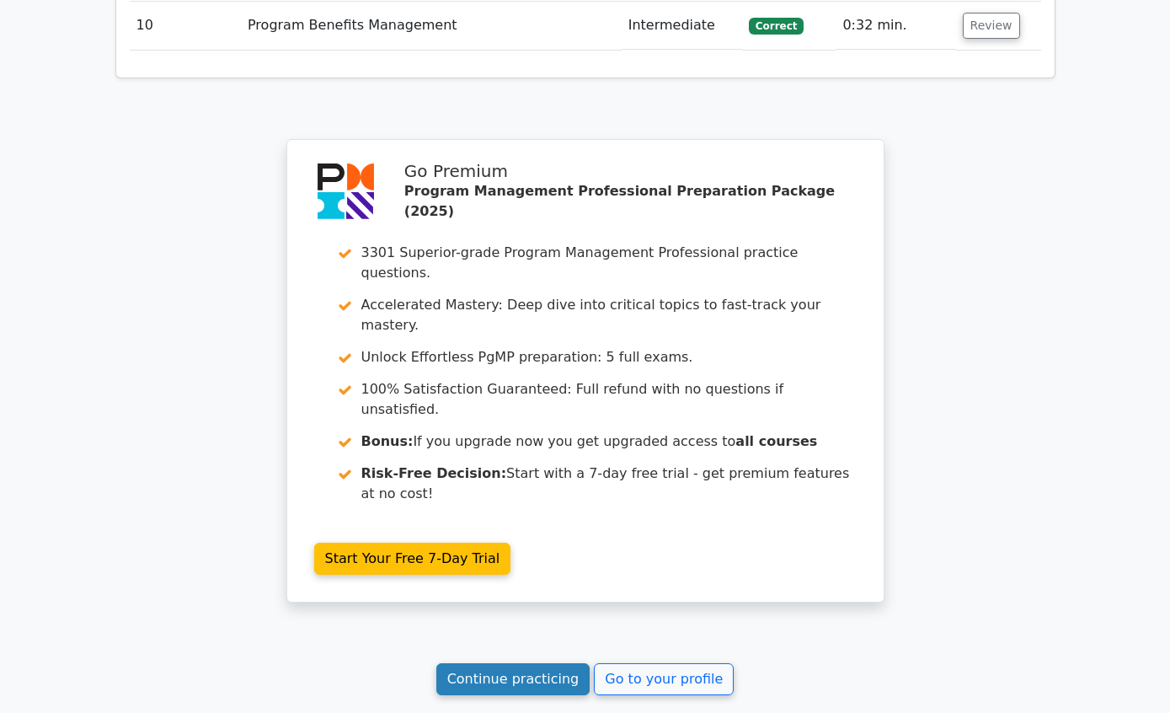
click at [518, 663] on link "Continue practicing" at bounding box center [513, 679] width 154 height 32
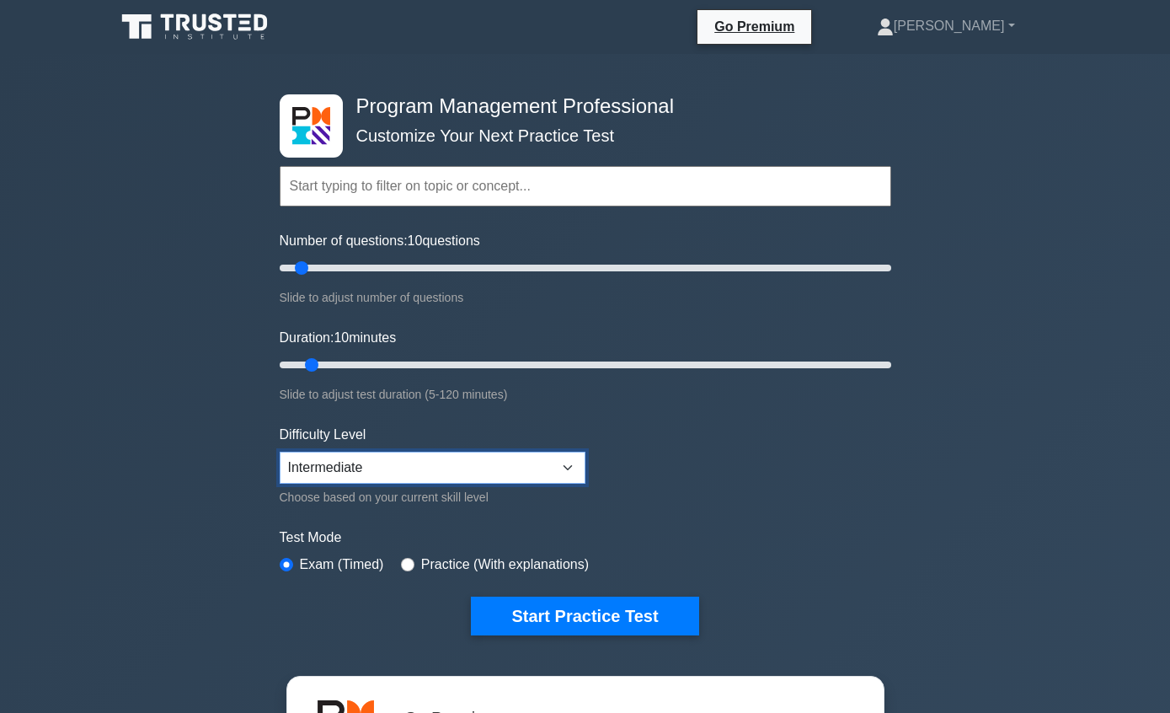
click at [554, 464] on select "Beginner Intermediate Expert" at bounding box center [433, 468] width 306 height 32
select select "expert"
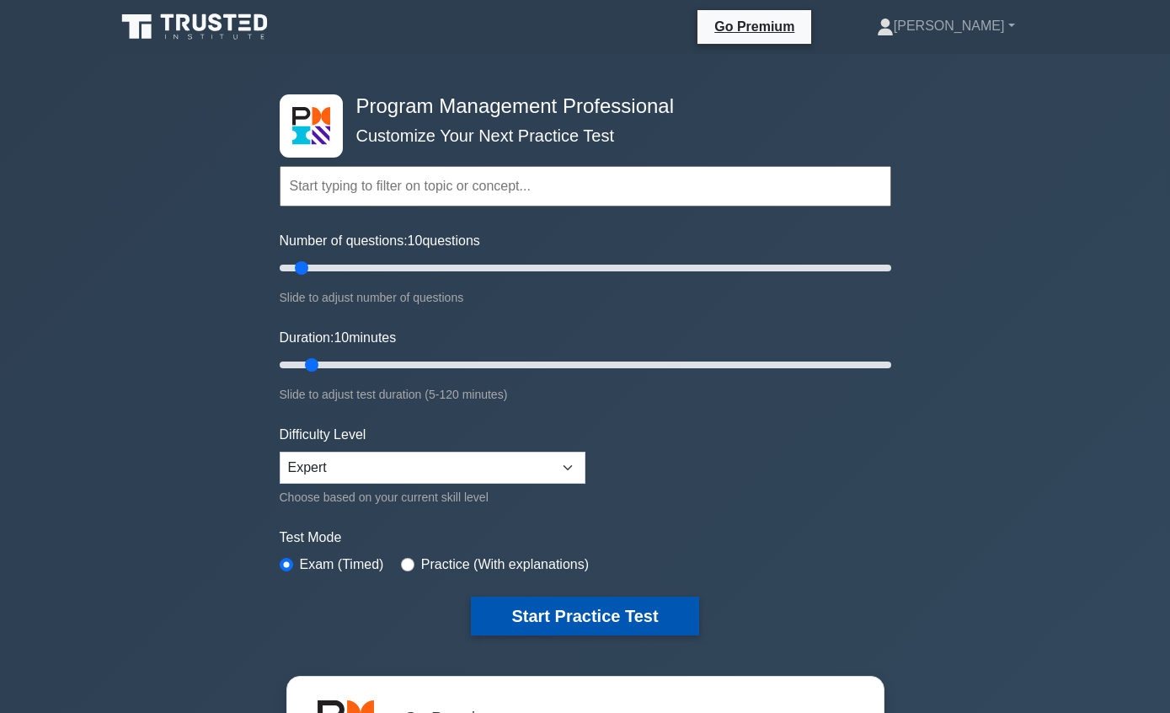
click at [636, 620] on button "Start Practice Test" at bounding box center [584, 616] width 227 height 39
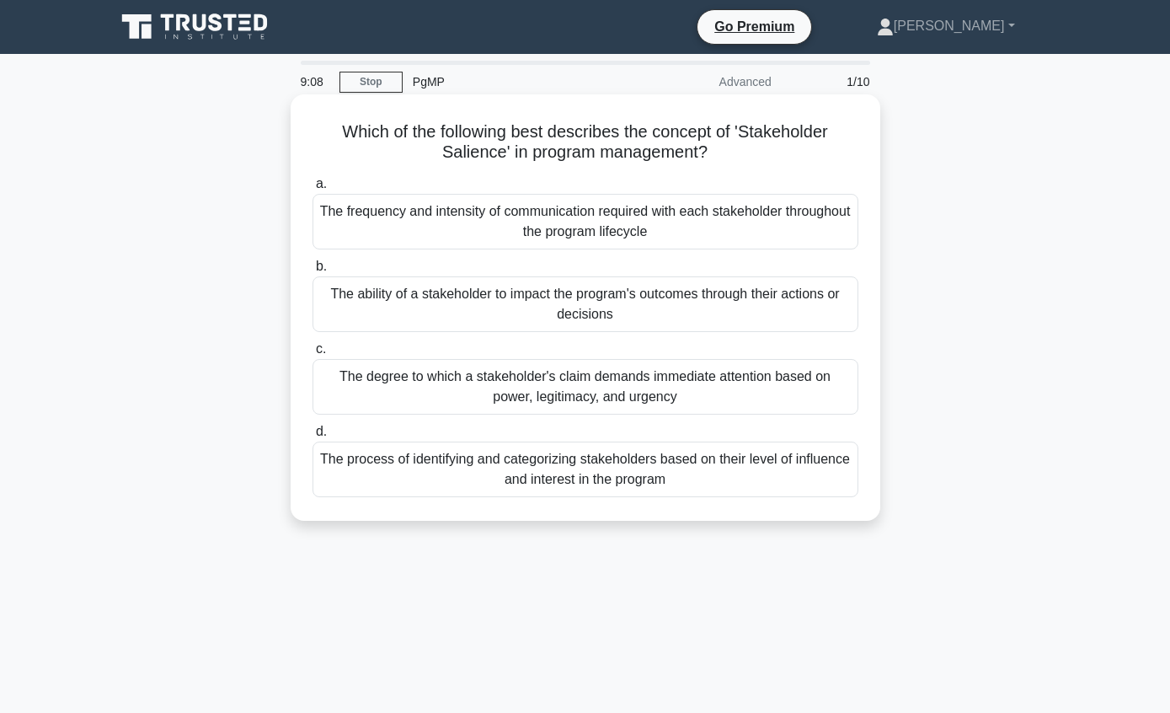
click at [760, 396] on div "The degree to which a stakeholder's claim demands immediate attention based on …" at bounding box center [586, 387] width 546 height 56
click at [313, 355] on input "c. The degree to which a stakeholder's claim demands immediate attention based …" at bounding box center [313, 349] width 0 height 11
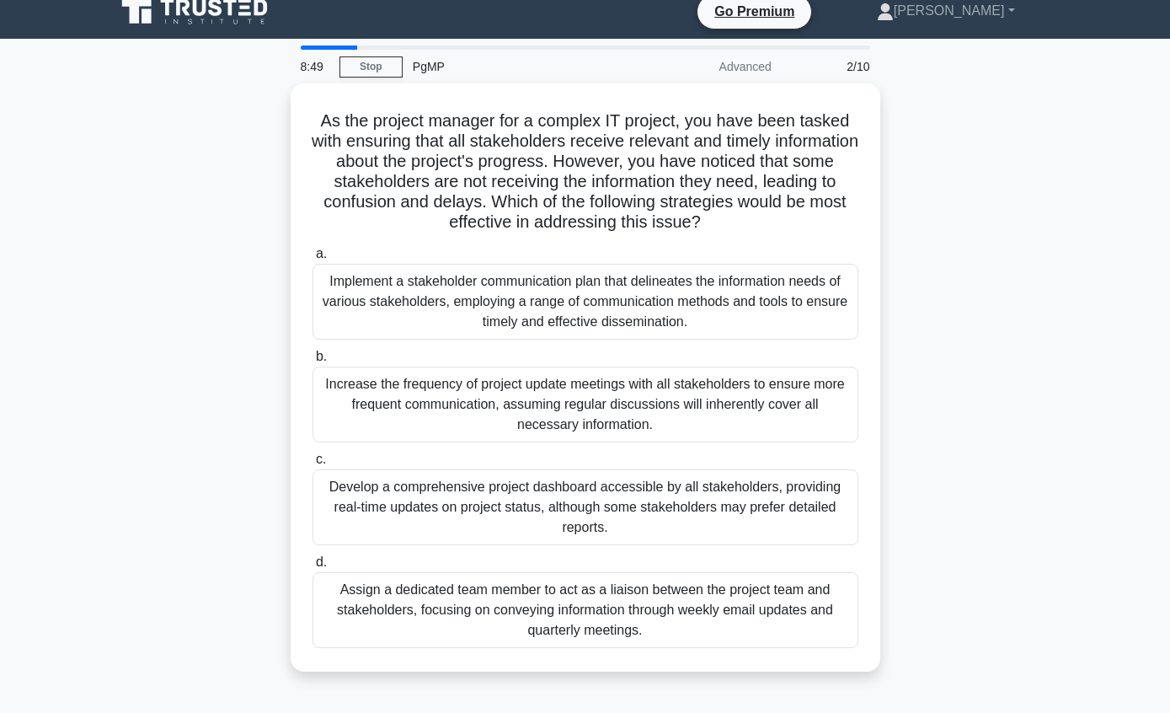
scroll to position [17, 0]
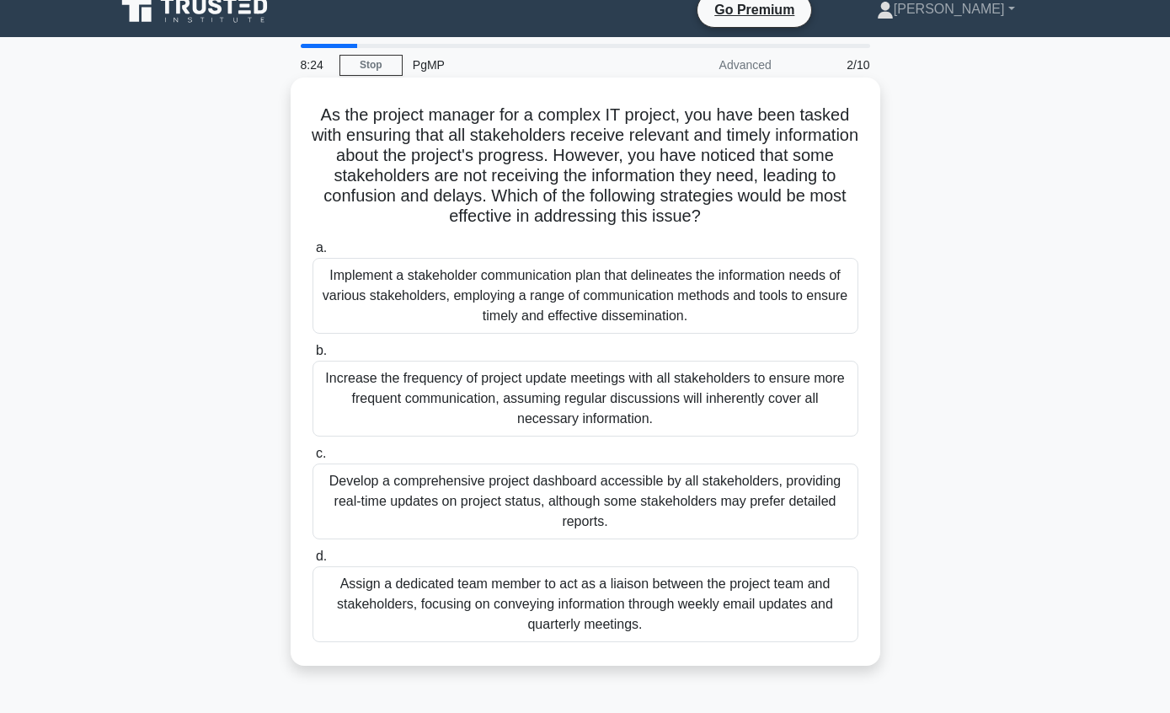
click at [780, 315] on div "Implement a stakeholder communication plan that delineates the information need…" at bounding box center [586, 296] width 546 height 76
click at [313, 254] on input "a. Implement a stakeholder communication plan that delineates the information n…" at bounding box center [313, 248] width 0 height 11
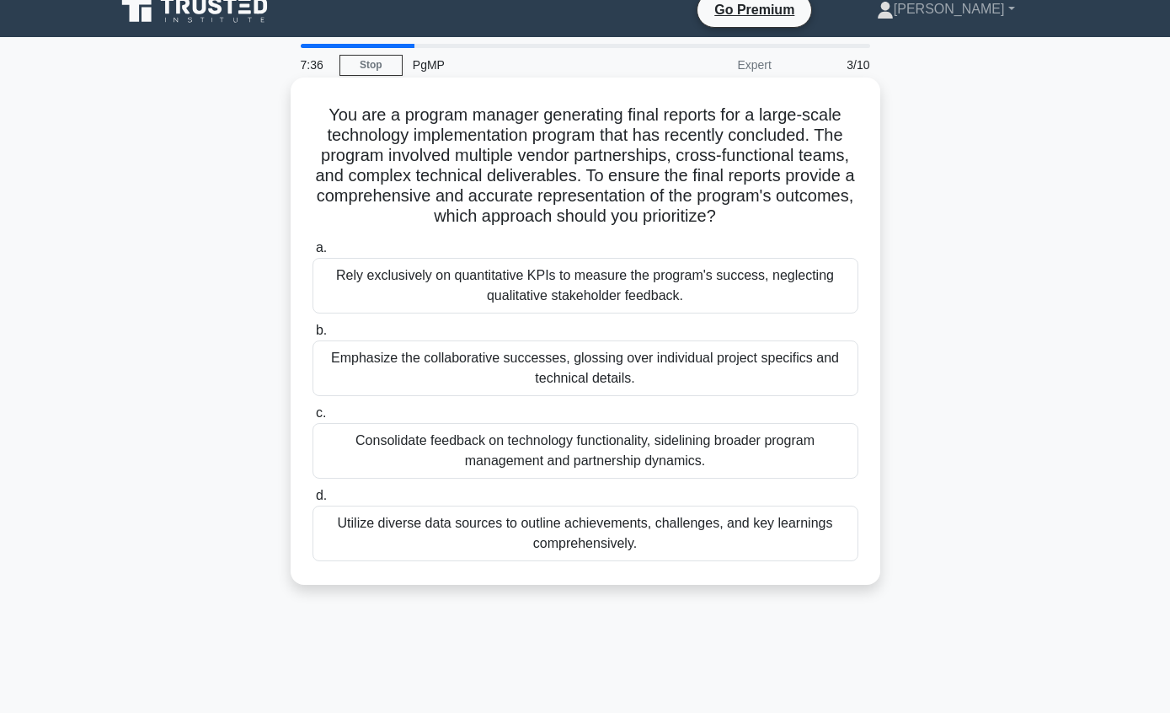
click at [763, 561] on div "Utilize diverse data sources to outline achievements, challenges, and key learn…" at bounding box center [586, 534] width 546 height 56
click at [313, 501] on input "d. Utilize diverse data sources to outline achievements, challenges, and key le…" at bounding box center [313, 495] width 0 height 11
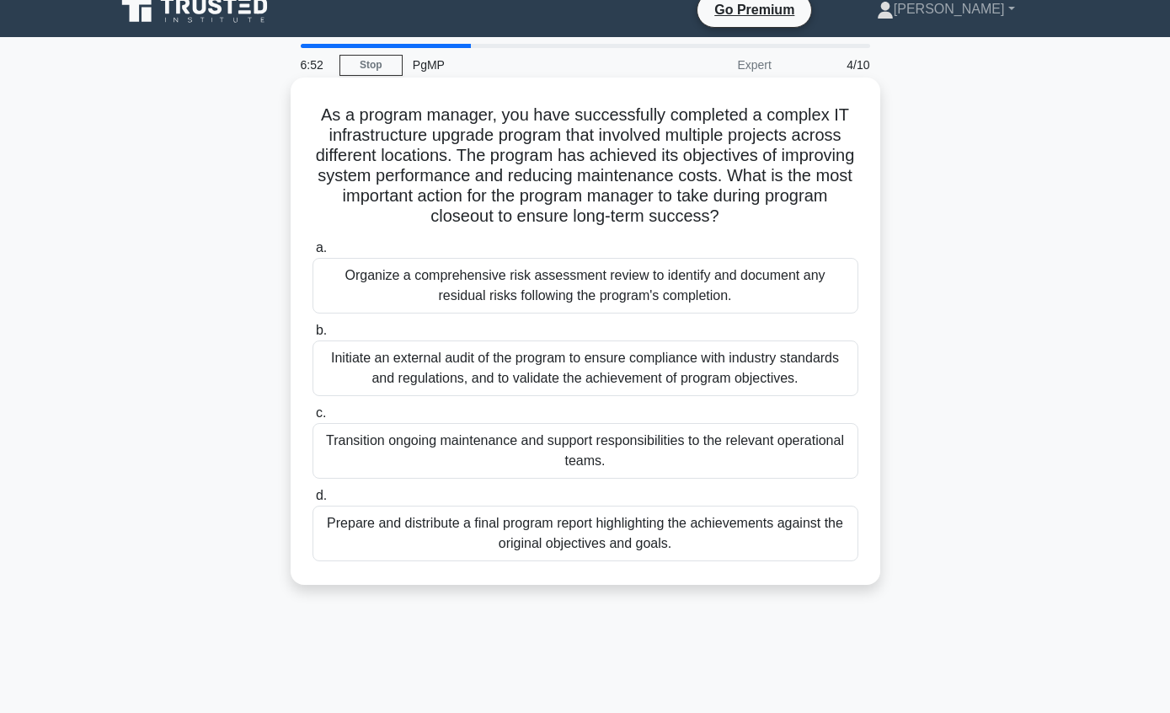
click at [769, 479] on div "Transition ongoing maintenance and support responsibilities to the relevant ope…" at bounding box center [586, 451] width 546 height 56
click at [313, 419] on input "c. Transition ongoing maintenance and support responsibilities to the relevant …" at bounding box center [313, 413] width 0 height 11
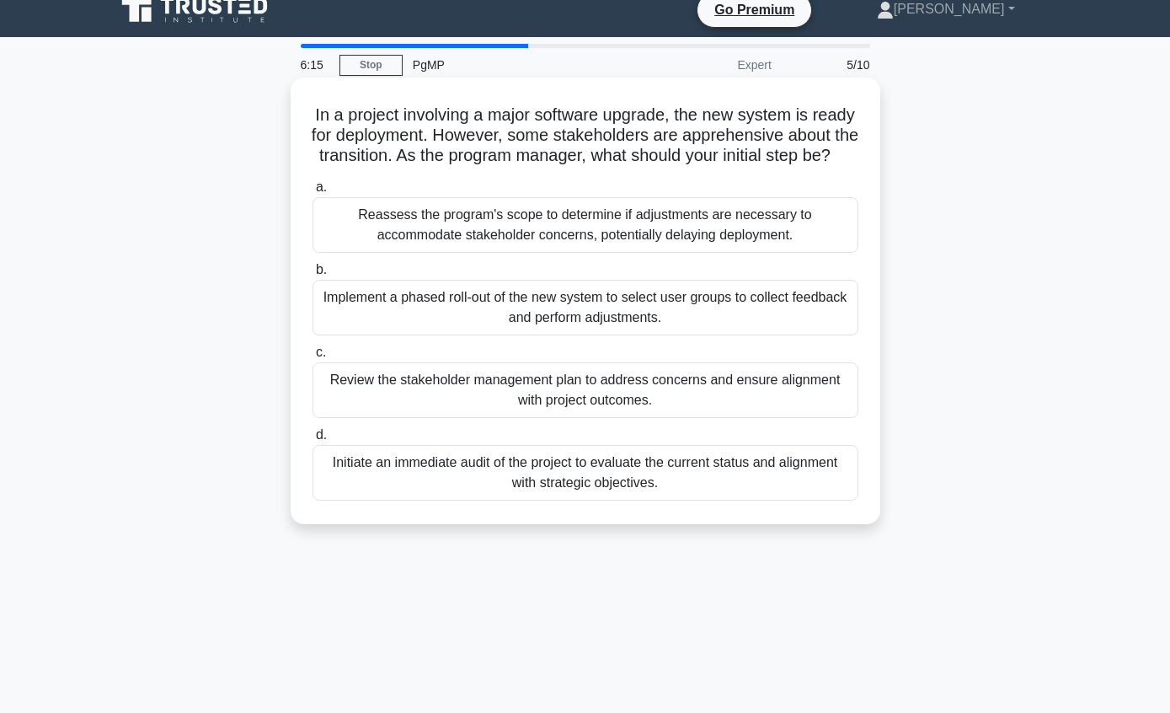
click at [783, 408] on div "Review the stakeholder management plan to address concerns and ensure alignment…" at bounding box center [586, 390] width 546 height 56
click at [313, 358] on input "c. Review the stakeholder management plan to address concerns and ensure alignm…" at bounding box center [313, 352] width 0 height 11
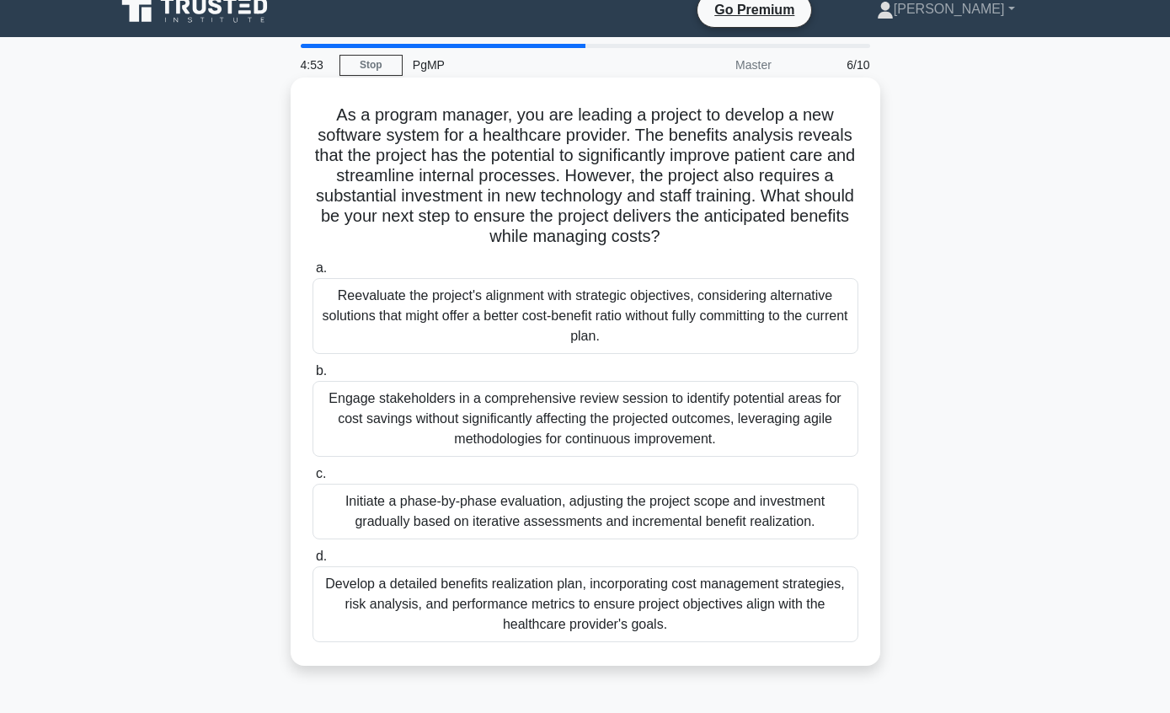
click at [747, 642] on div "Develop a detailed benefits realization plan, incorporating cost management str…" at bounding box center [586, 604] width 546 height 76
click at [313, 562] on input "d. Develop a detailed benefits realization plan, incorporating cost management …" at bounding box center [313, 556] width 0 height 11
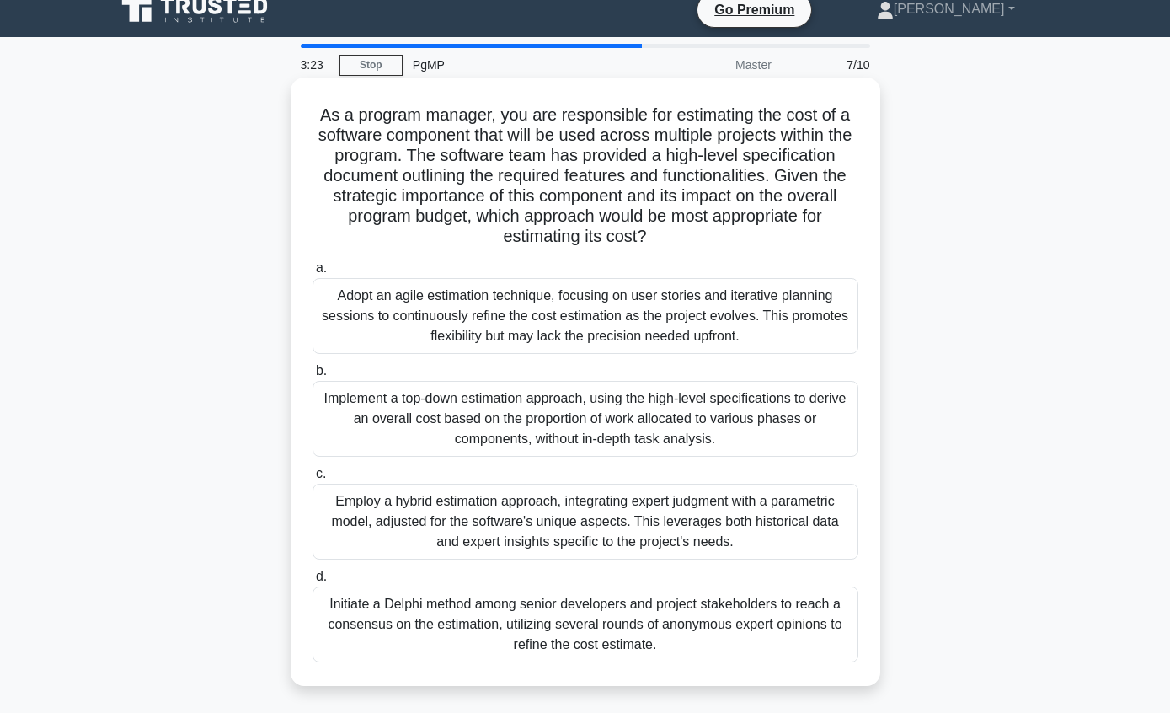
click at [799, 430] on div "Implement a top-down estimation approach, using the high-level specifications t…" at bounding box center [586, 419] width 546 height 76
click at [313, 377] on input "b. Implement a top-down estimation approach, using the high-level specification…" at bounding box center [313, 371] width 0 height 11
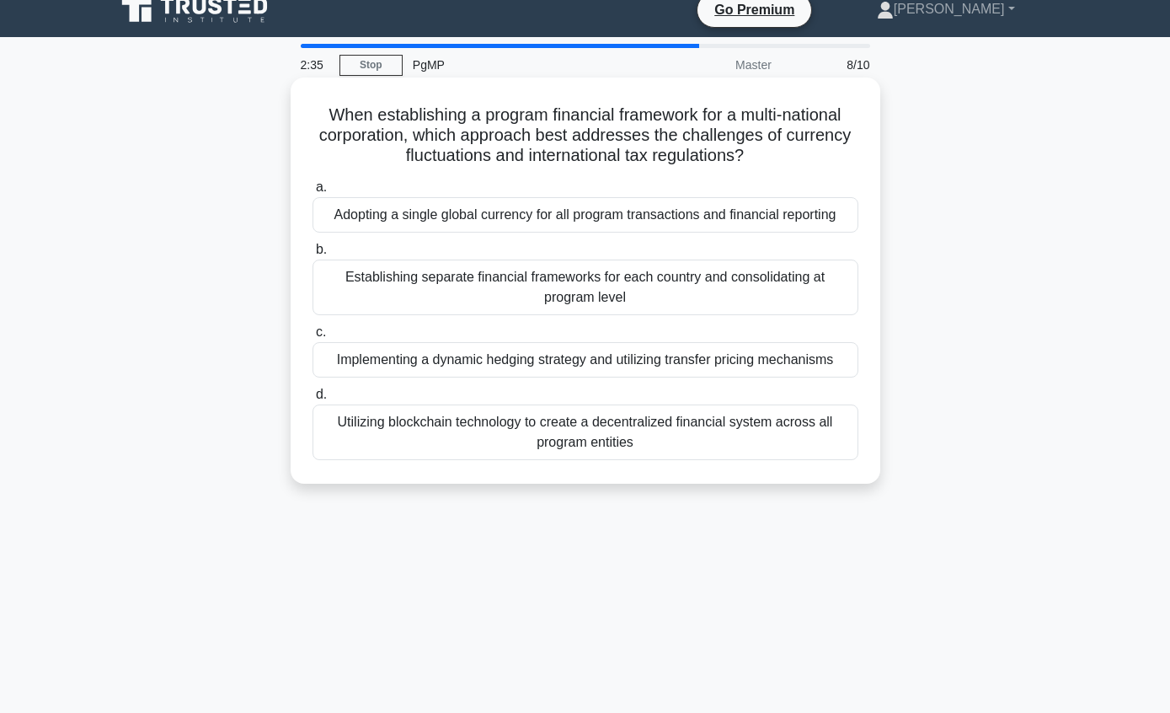
click at [789, 233] on div "Adopting a single global currency for all program transactions and financial re…" at bounding box center [586, 214] width 546 height 35
click at [313, 193] on input "a. Adopting a single global currency for all program transactions and financial…" at bounding box center [313, 187] width 0 height 11
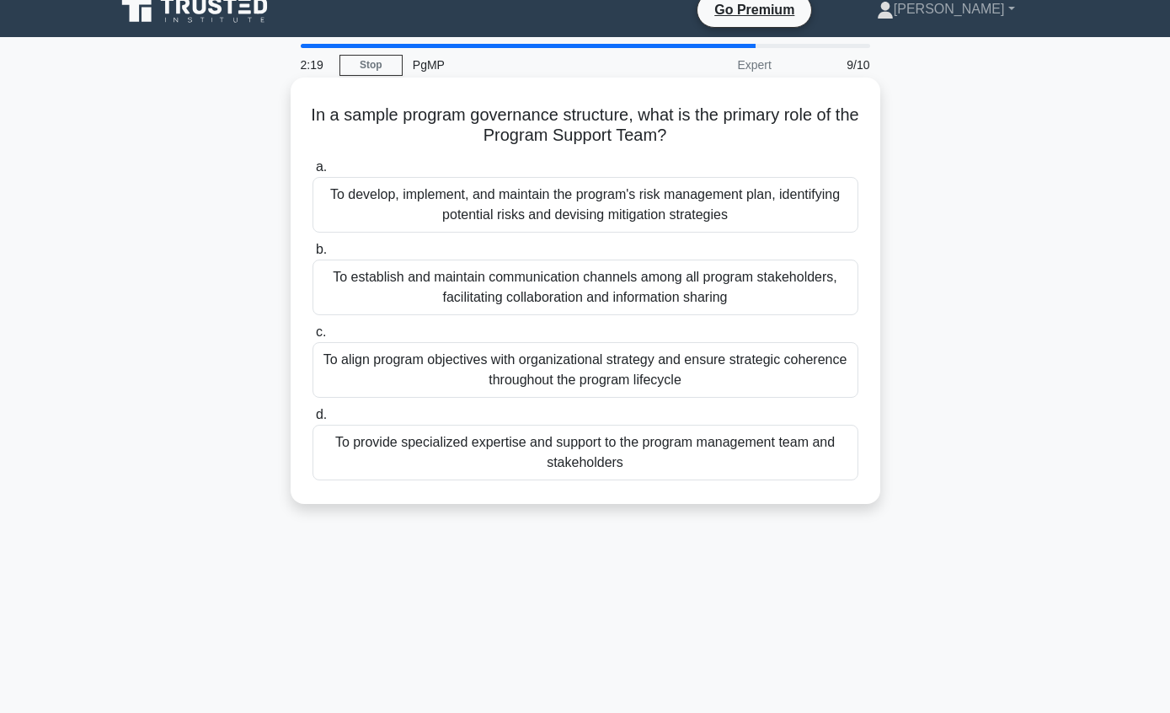
click at [777, 445] on div "To provide specialized expertise and support to the program management team and…" at bounding box center [586, 453] width 546 height 56
click at [313, 420] on input "d. To provide specialized expertise and support to the program management team …" at bounding box center [313, 414] width 0 height 11
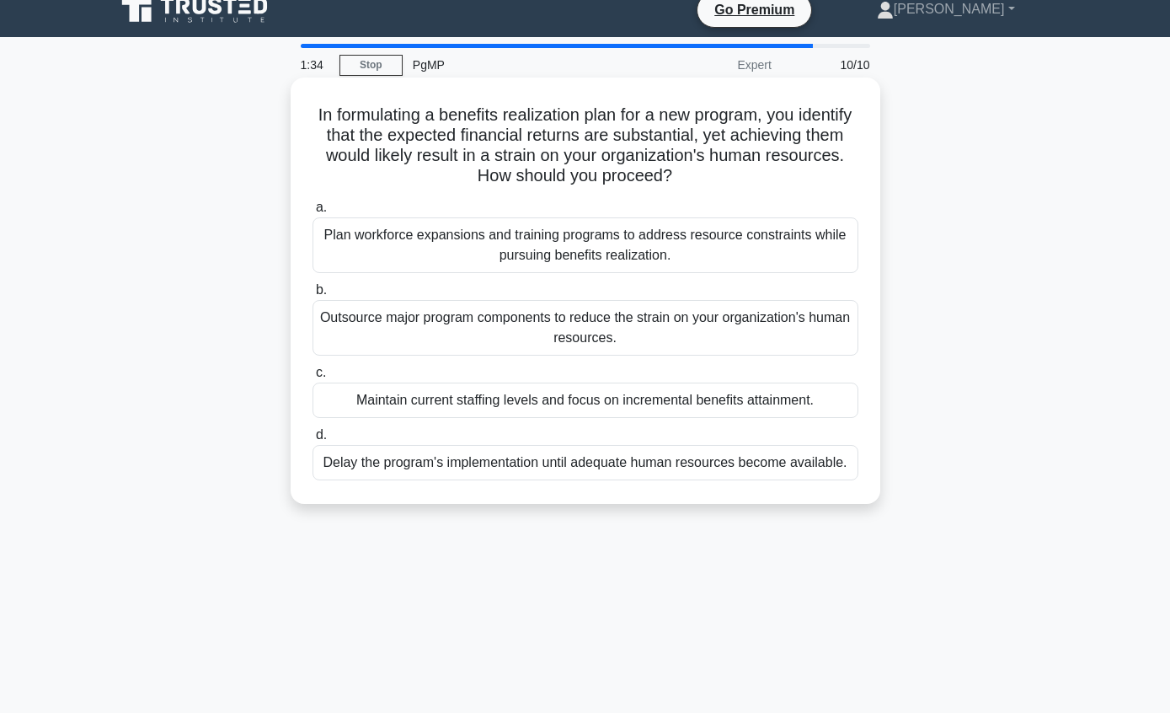
click at [807, 396] on div "Maintain current staffing levels and focus on incremental benefits attainment." at bounding box center [586, 400] width 546 height 35
click at [313, 378] on input "c. Maintain current staffing levels and focus on incremental benefits attainmen…" at bounding box center [313, 372] width 0 height 11
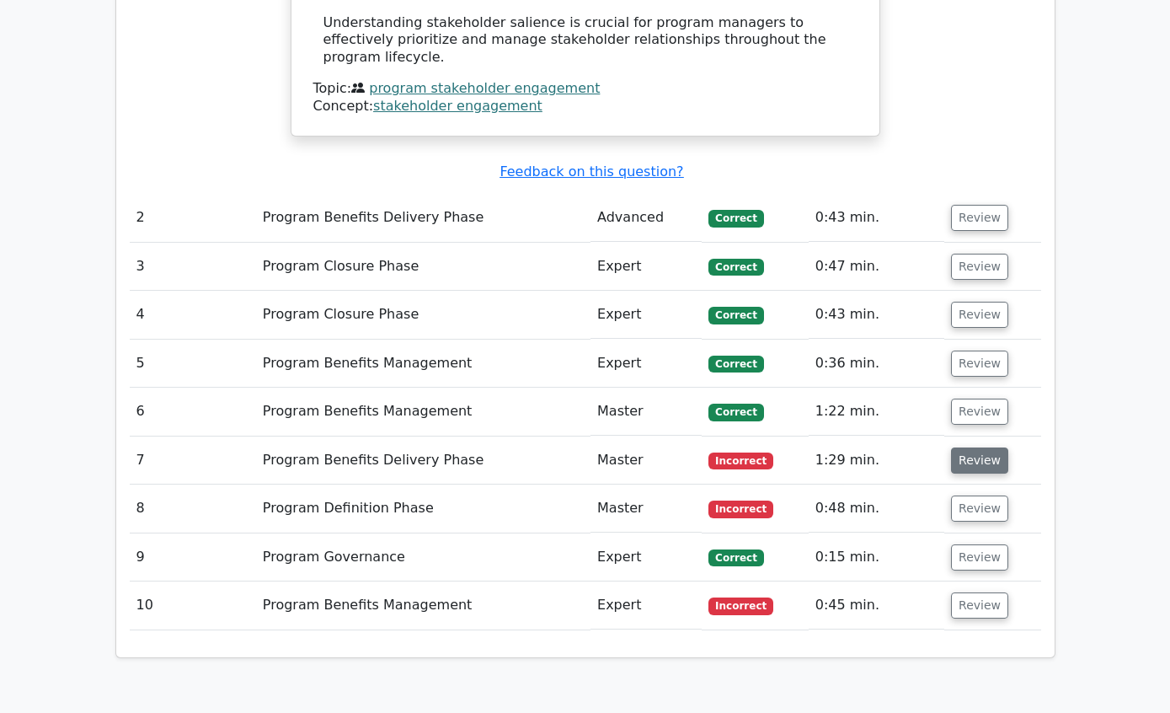
click at [986, 448] on button "Review" at bounding box center [979, 461] width 57 height 26
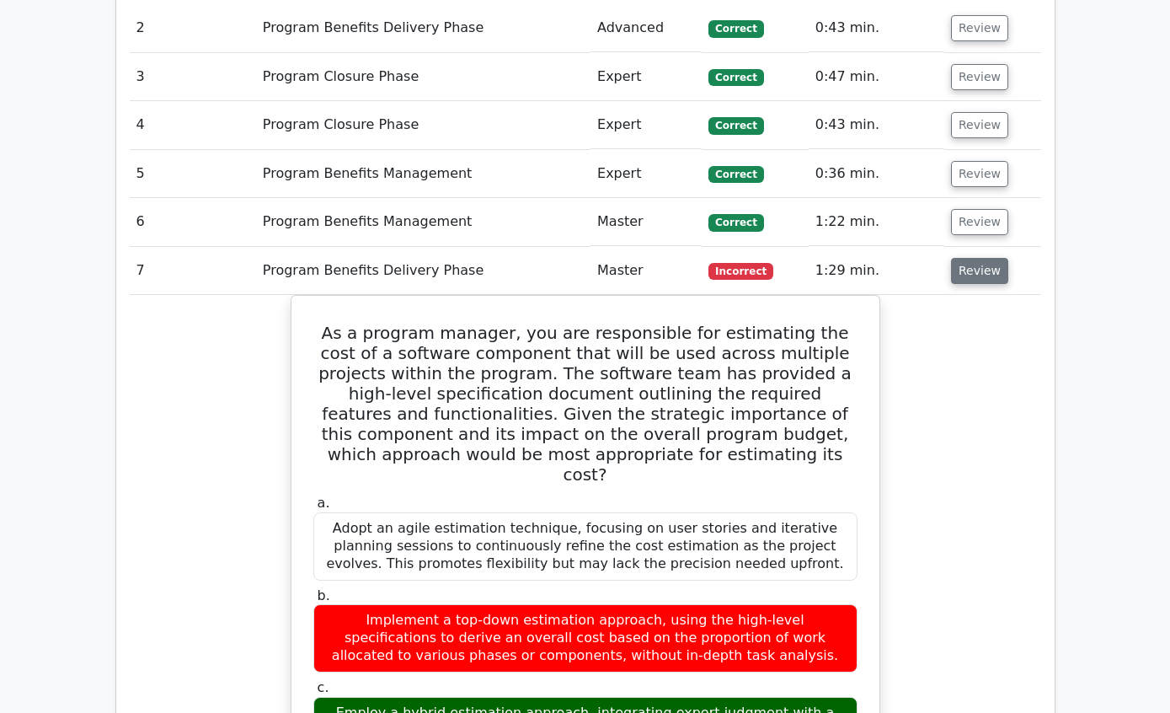
scroll to position [2614, 0]
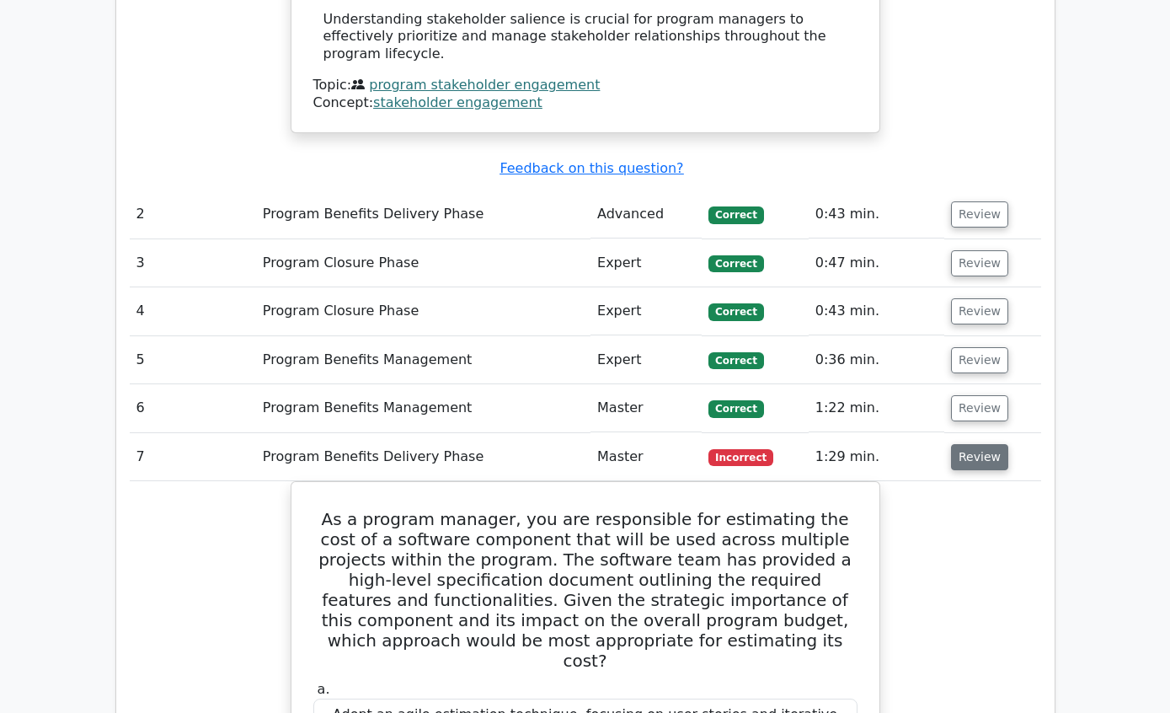
click at [978, 445] on button "Review" at bounding box center [979, 458] width 57 height 26
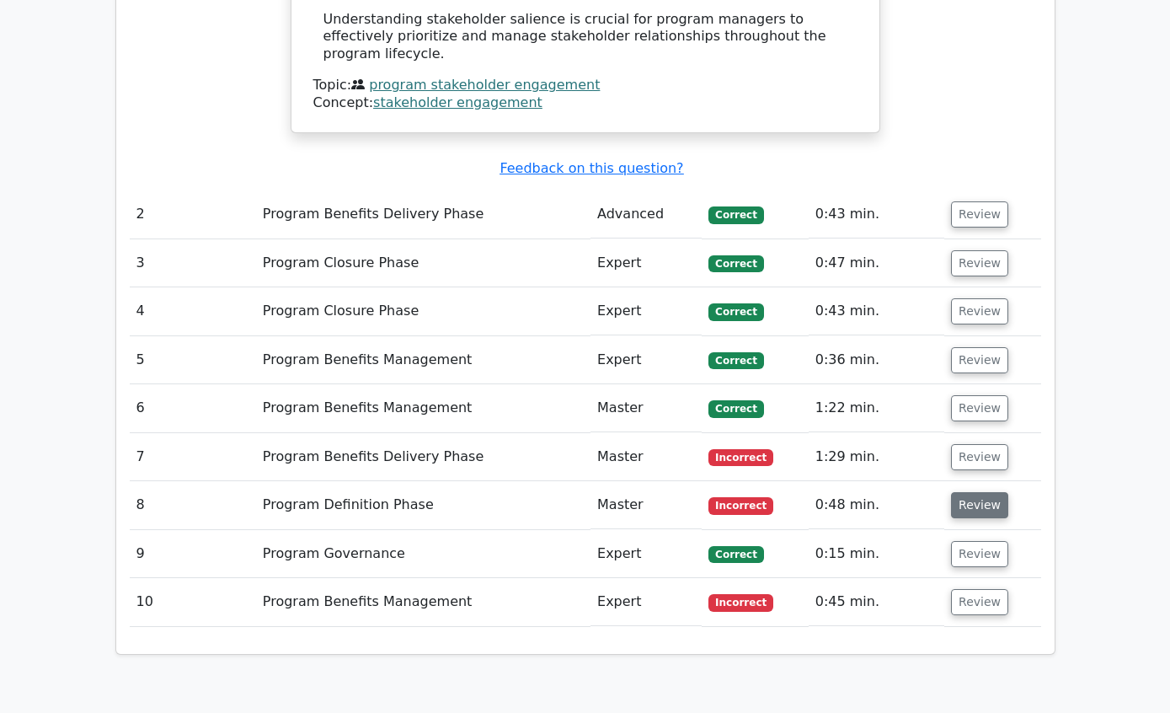
click at [977, 492] on button "Review" at bounding box center [979, 505] width 57 height 26
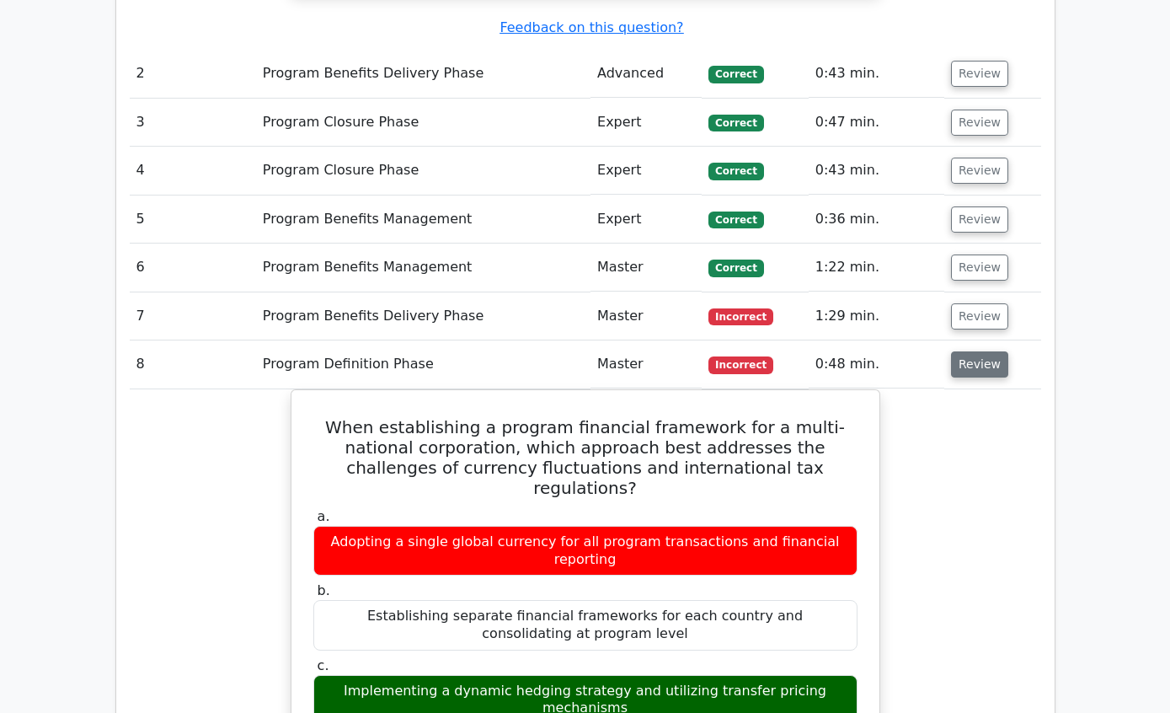
scroll to position [2568, 0]
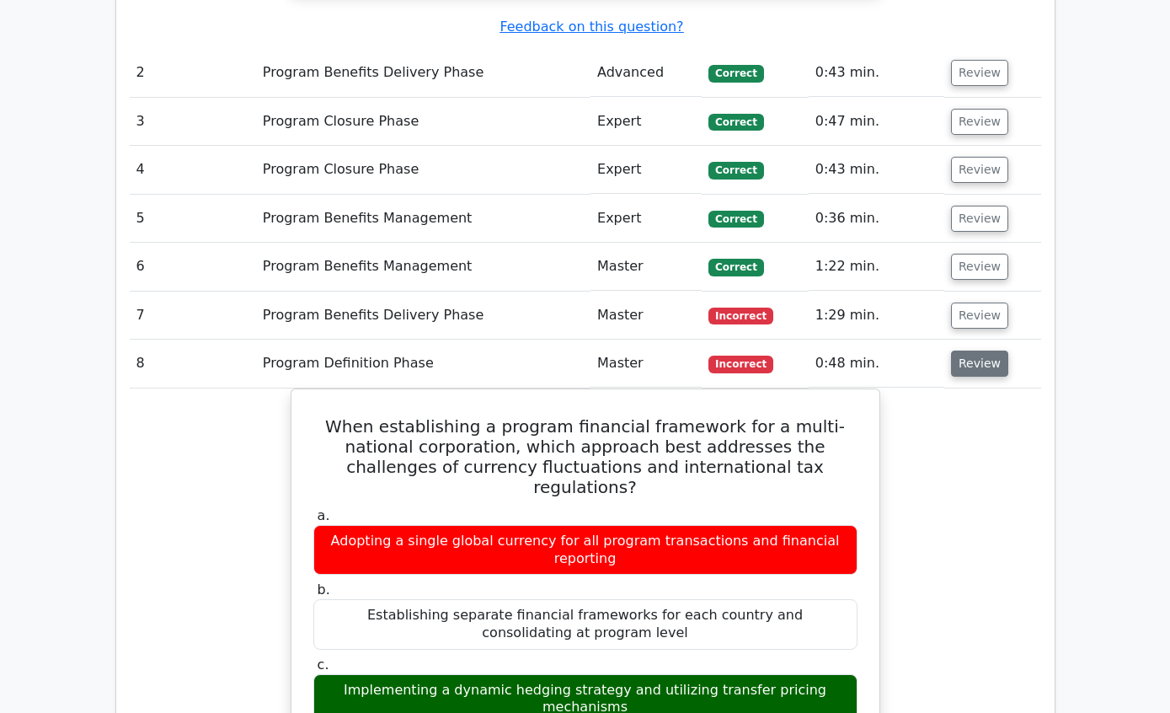
click at [977, 351] on button "Review" at bounding box center [979, 364] width 57 height 26
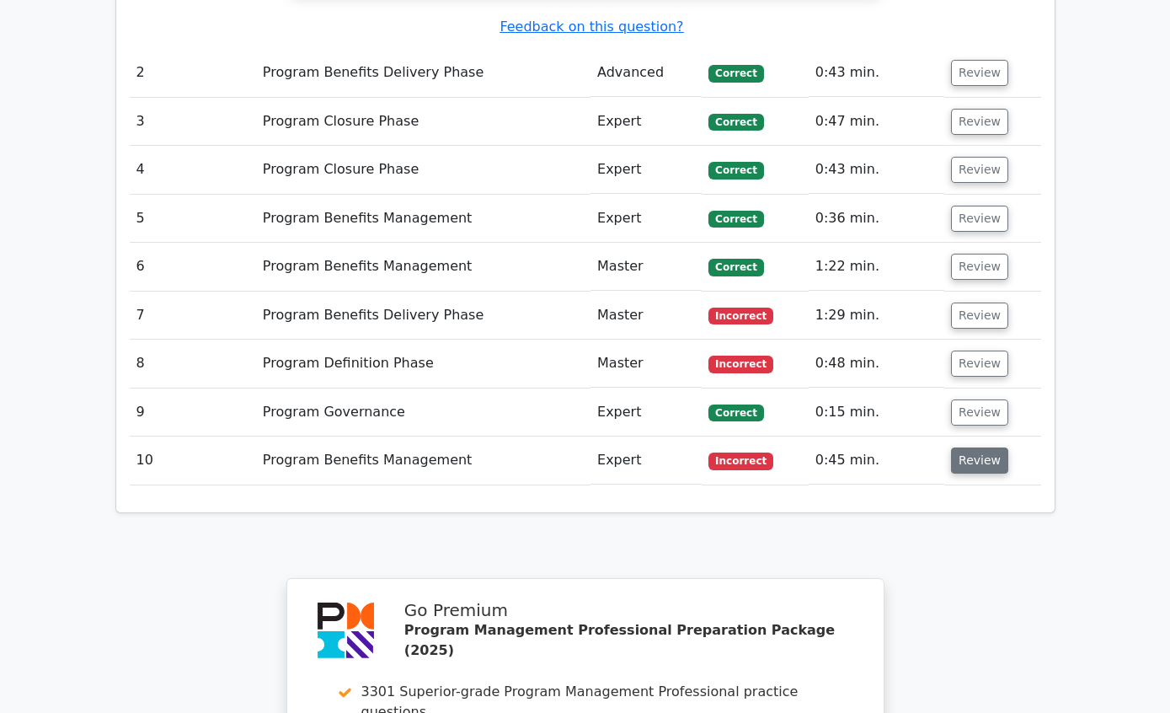
click at [975, 447] on button "Review" at bounding box center [979, 460] width 57 height 26
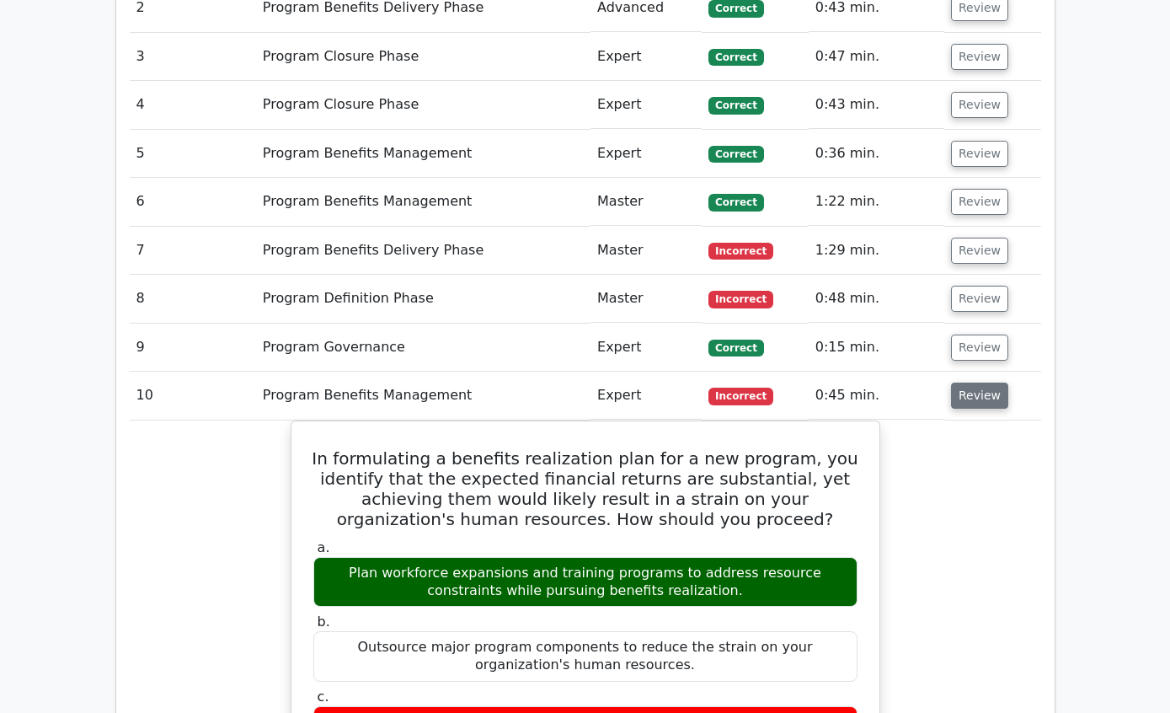
scroll to position [2636, 0]
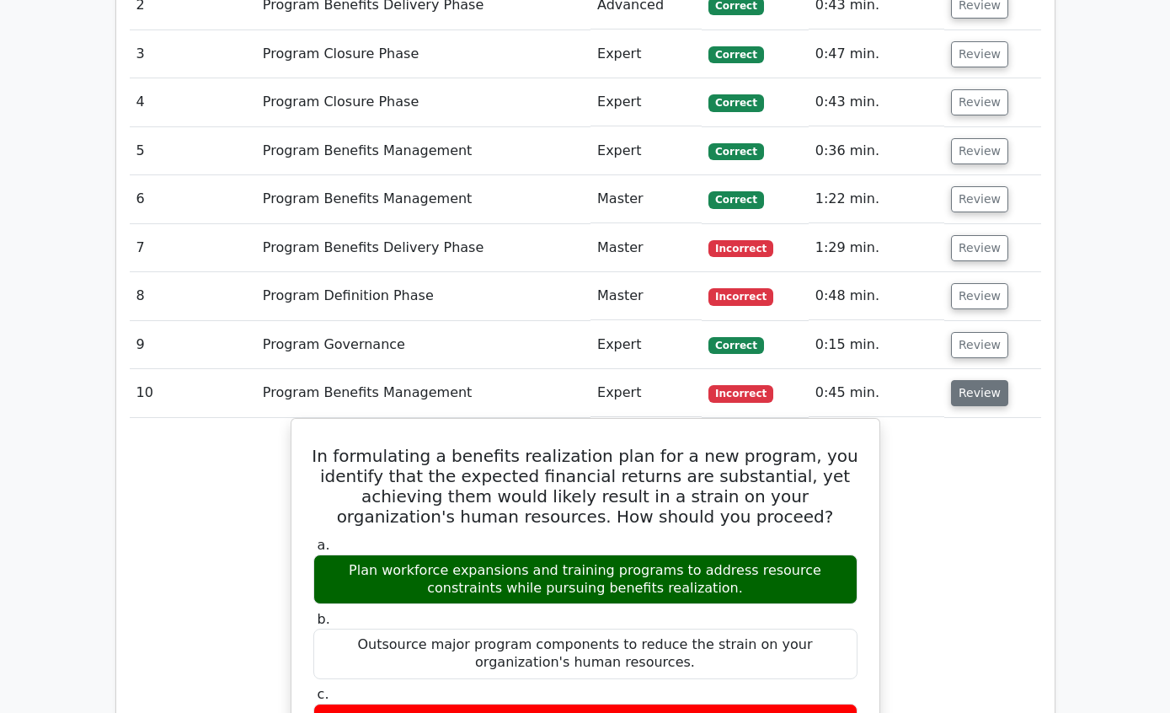
click at [971, 381] on button "Review" at bounding box center [979, 394] width 57 height 26
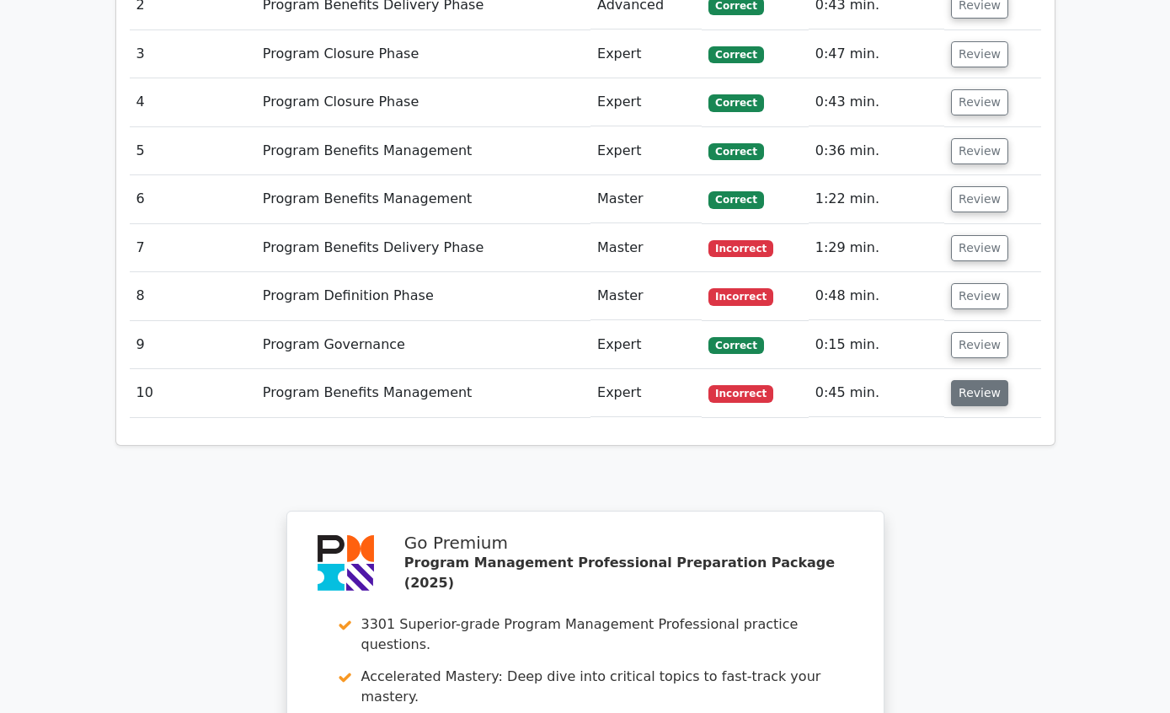
scroll to position [2636, 0]
